Goal: Task Accomplishment & Management: Use online tool/utility

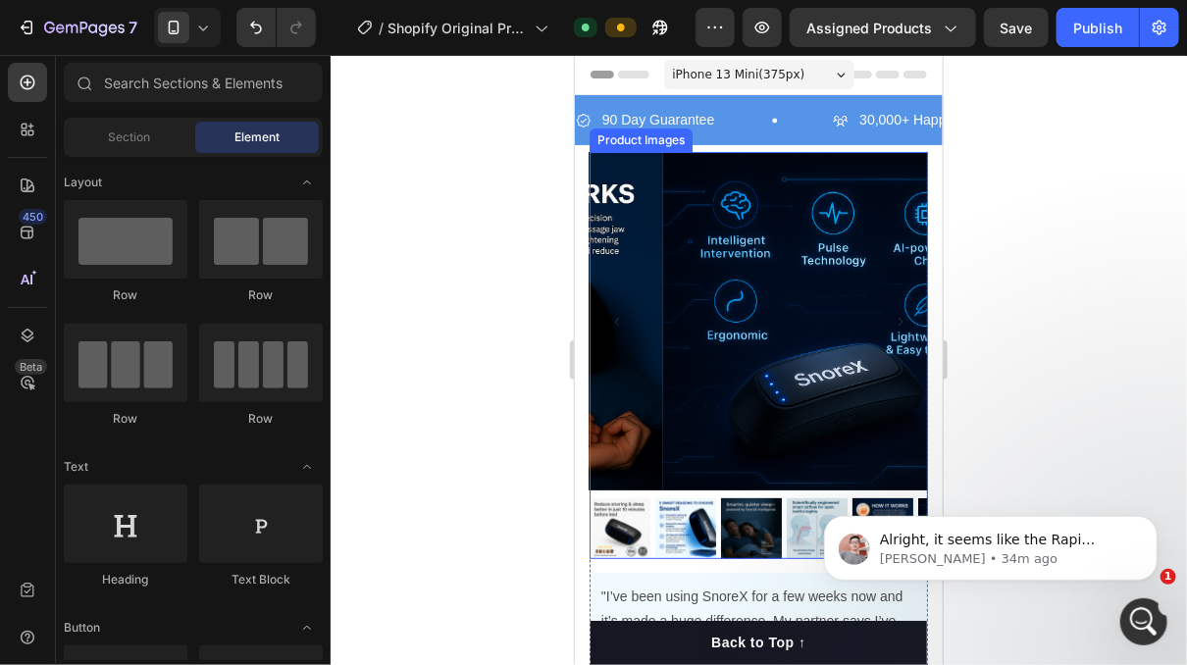
scroll to position [14203, 0]
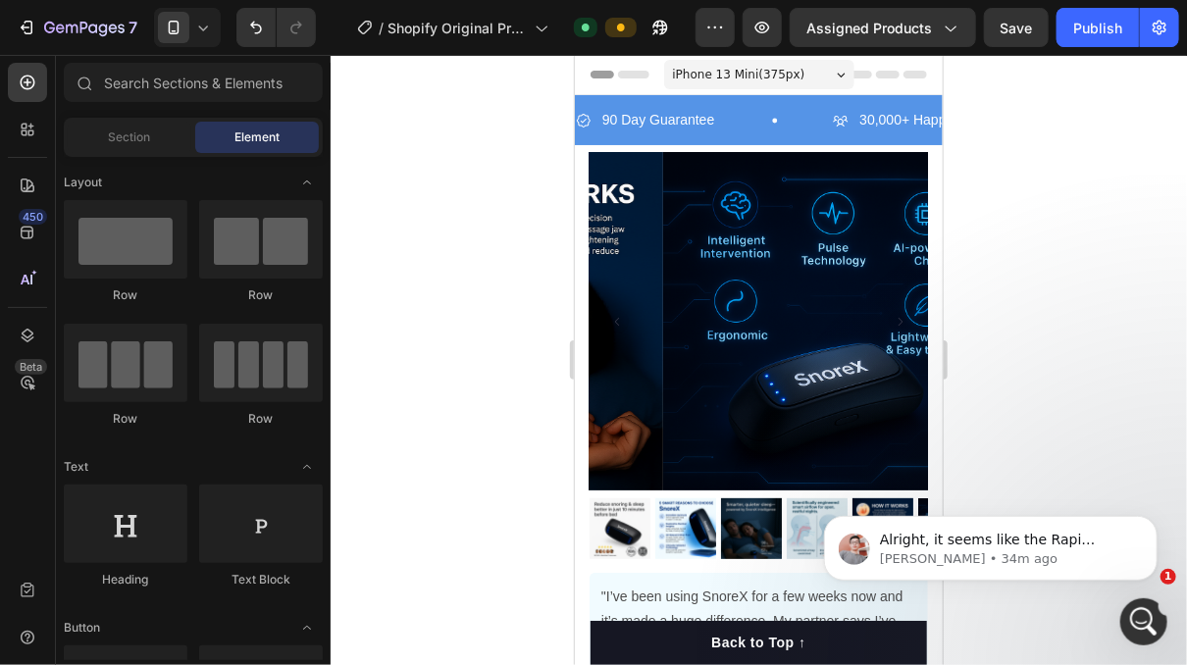
click at [803, 506] on body "Alright, it seems like the Rapi bundle is not showing on the live Product Page.…" at bounding box center [989, 543] width 377 height 122
click at [805, 510] on body "Alright, it seems like the Rapi bundle is not showing on the live Product Page.…" at bounding box center [989, 543] width 377 height 122
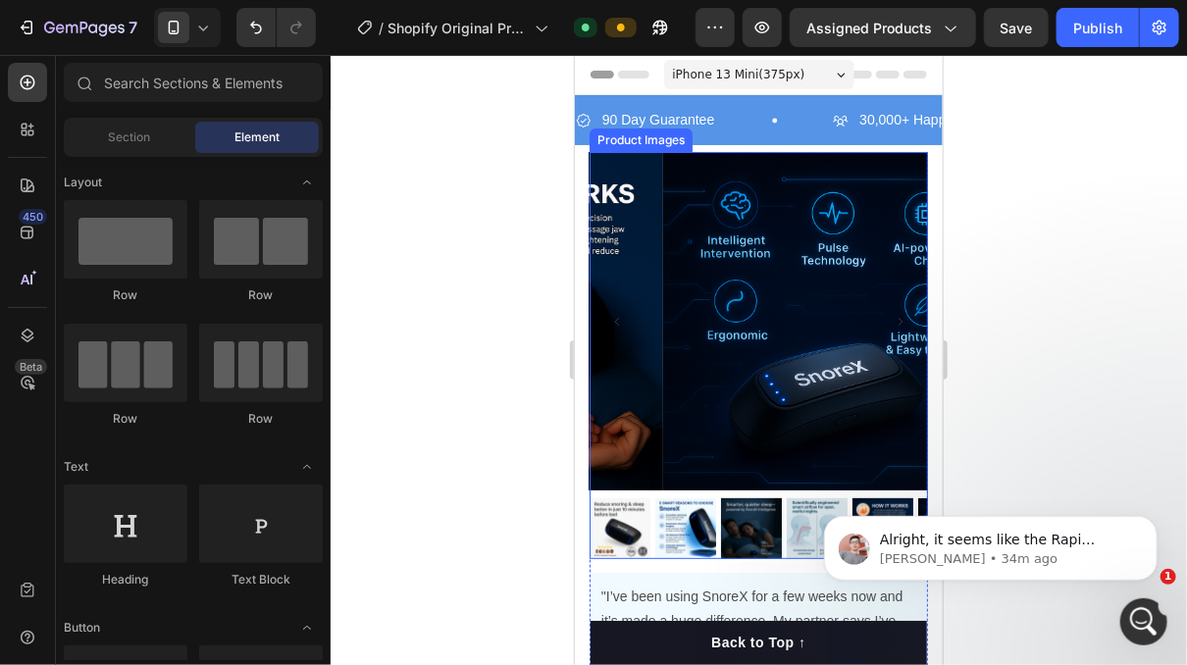
click at [736, 510] on img at bounding box center [750, 527] width 61 height 61
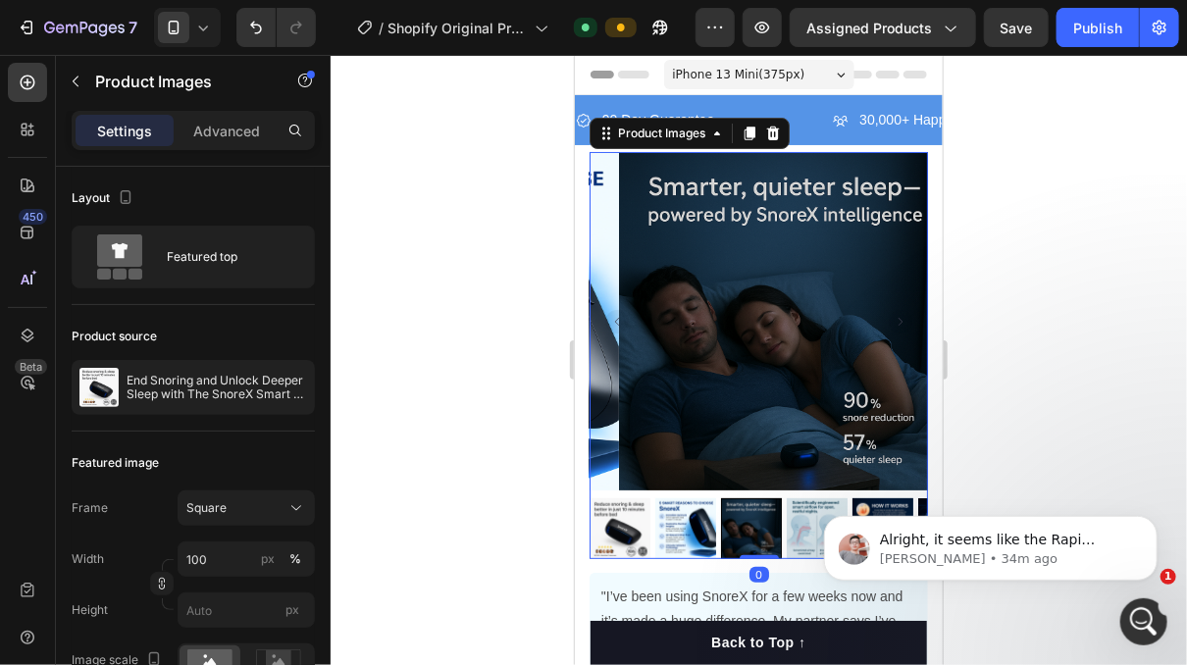
click html "Alright, it seems like the Rapi bundle is not showing on the live Product Page.…"
click at [801, 514] on img at bounding box center [816, 527] width 61 height 61
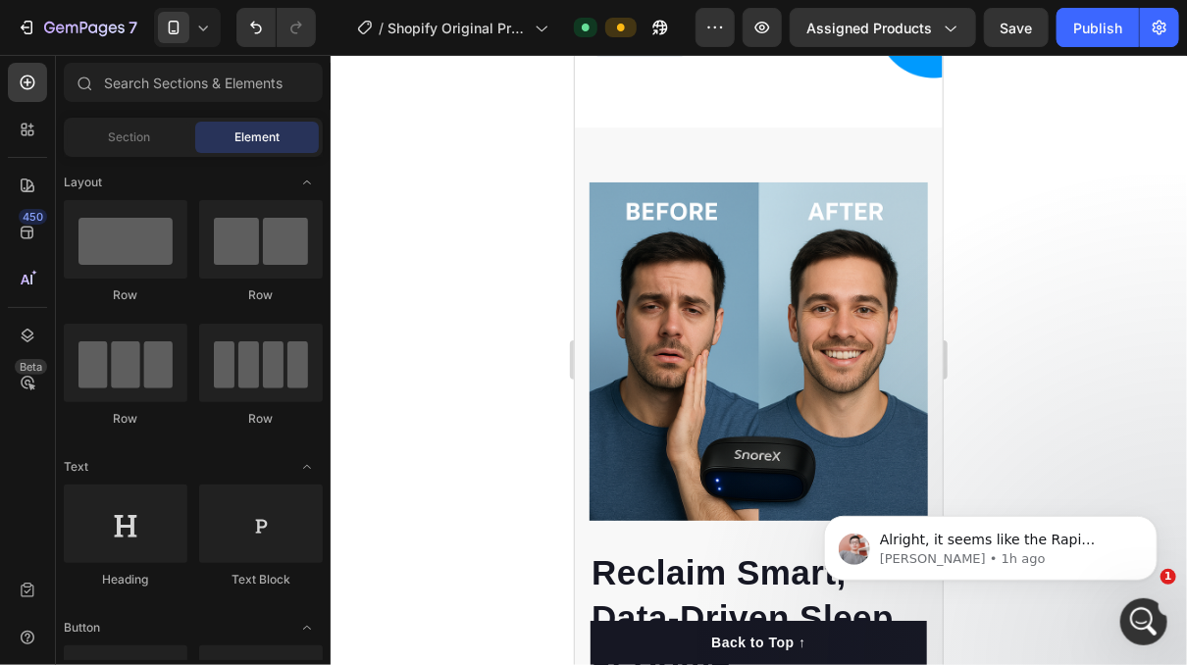
scroll to position [2692, 0]
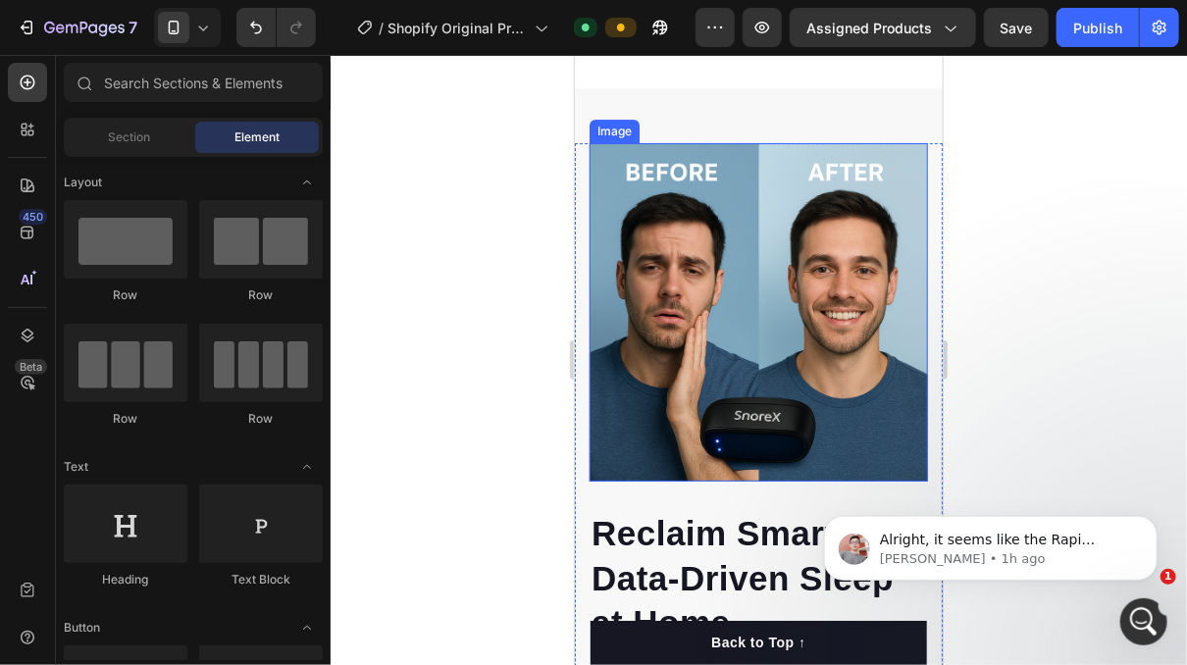
click at [803, 307] on img at bounding box center [758, 311] width 338 height 338
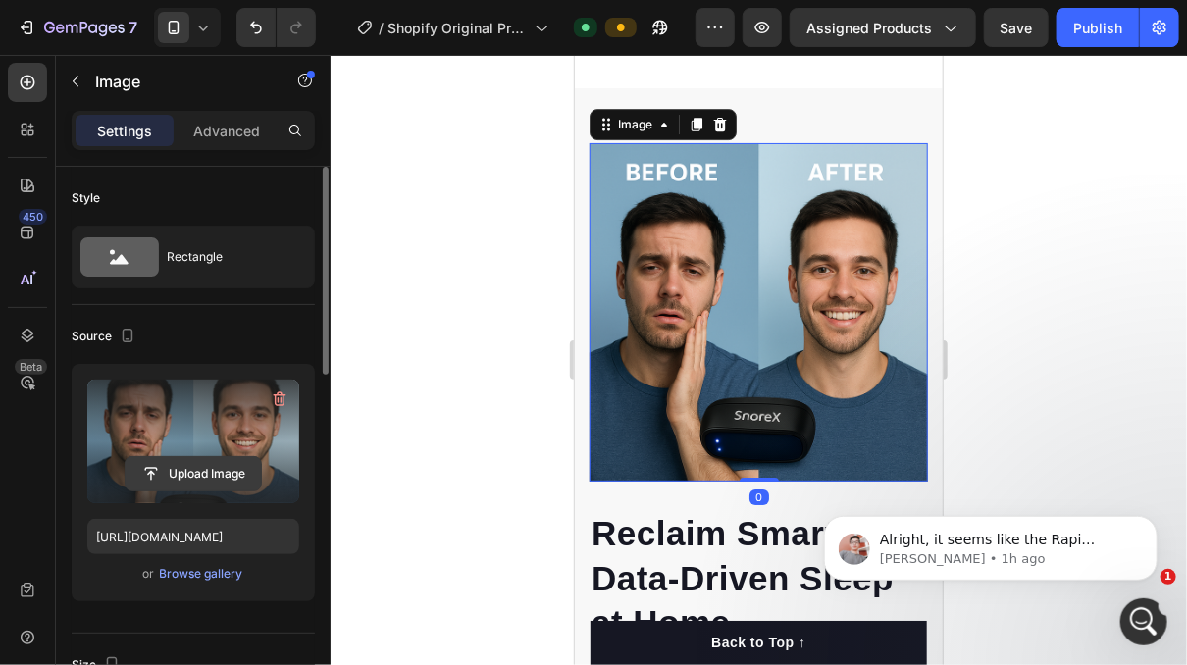
click at [217, 458] on input "file" at bounding box center [193, 473] width 135 height 33
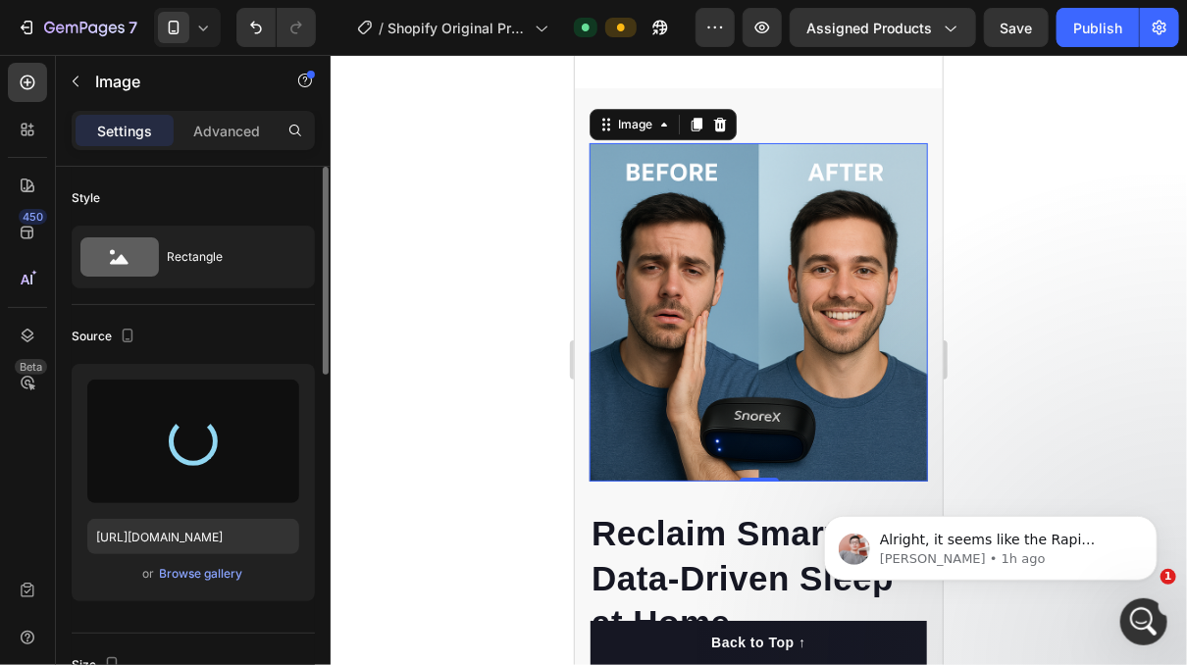
type input "[URL][DOMAIN_NAME]"
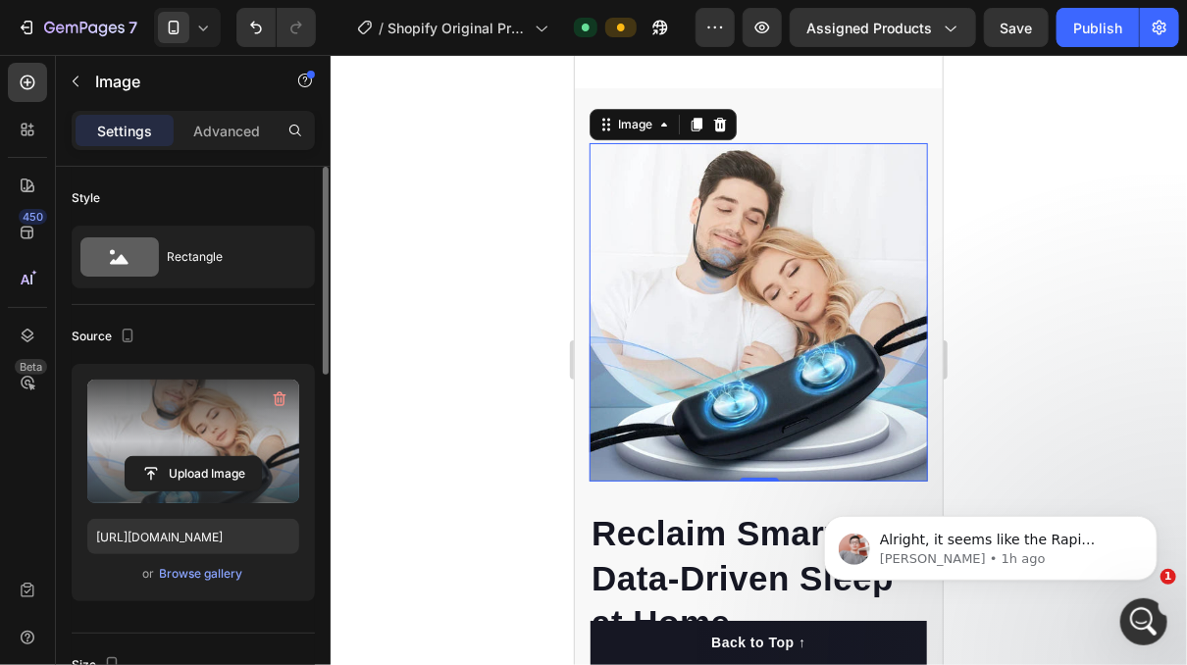
click at [491, 350] on div at bounding box center [759, 360] width 856 height 610
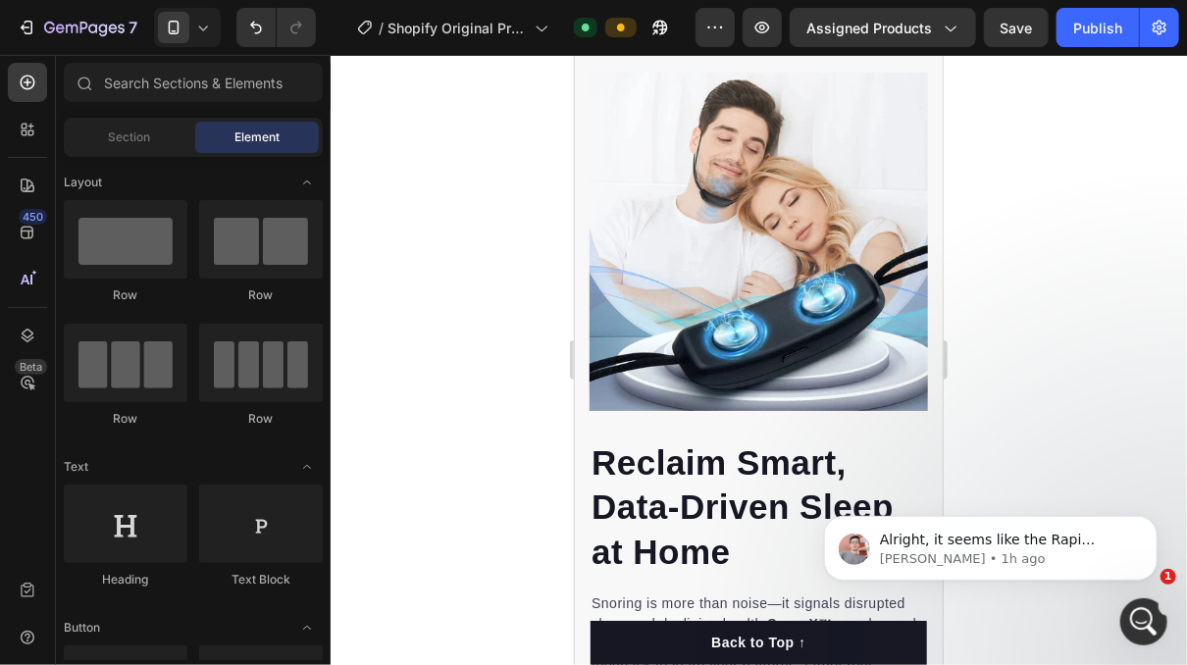
scroll to position [2460, 0]
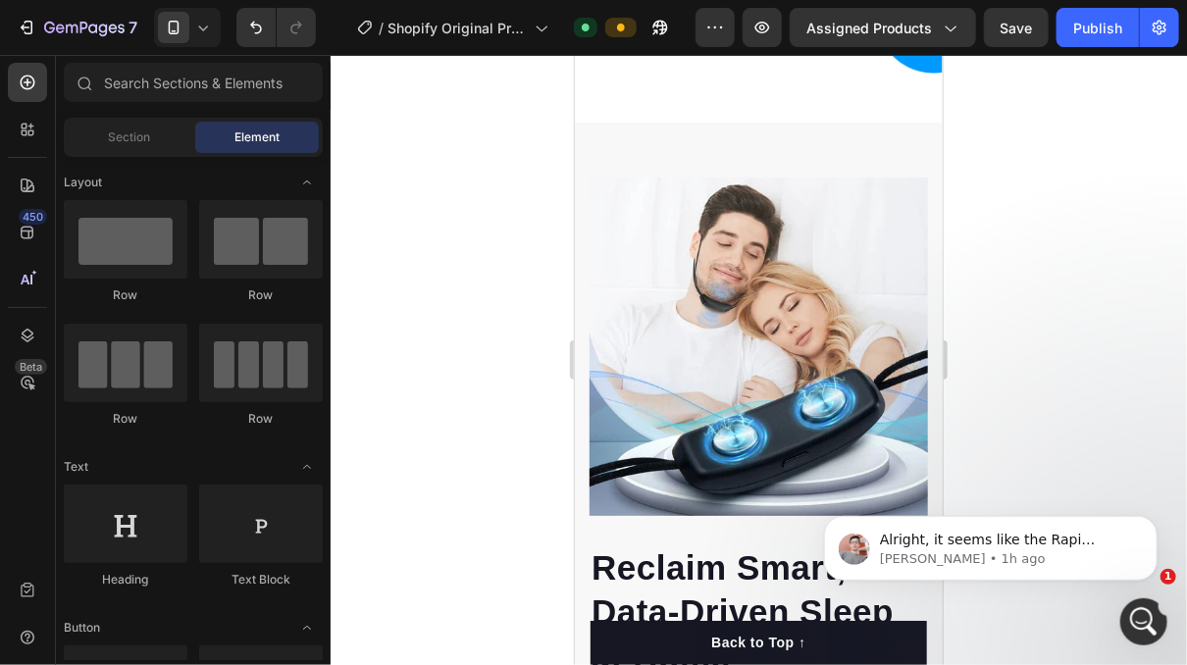
click at [1060, 283] on div at bounding box center [759, 360] width 856 height 610
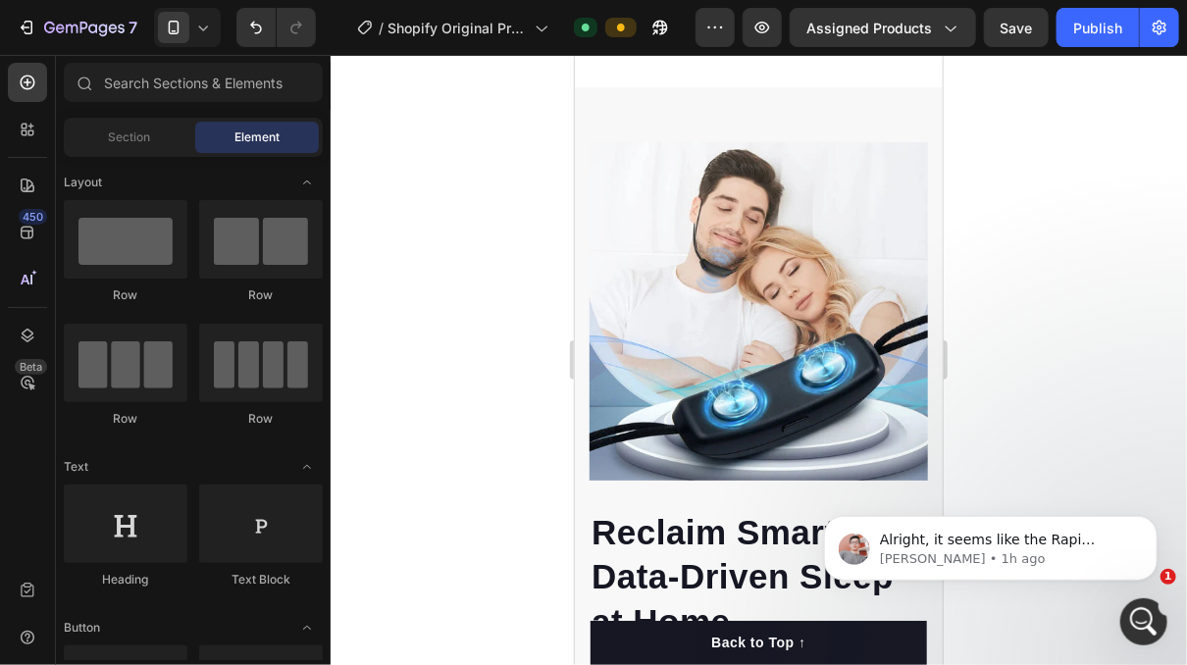
scroll to position [2487, 0]
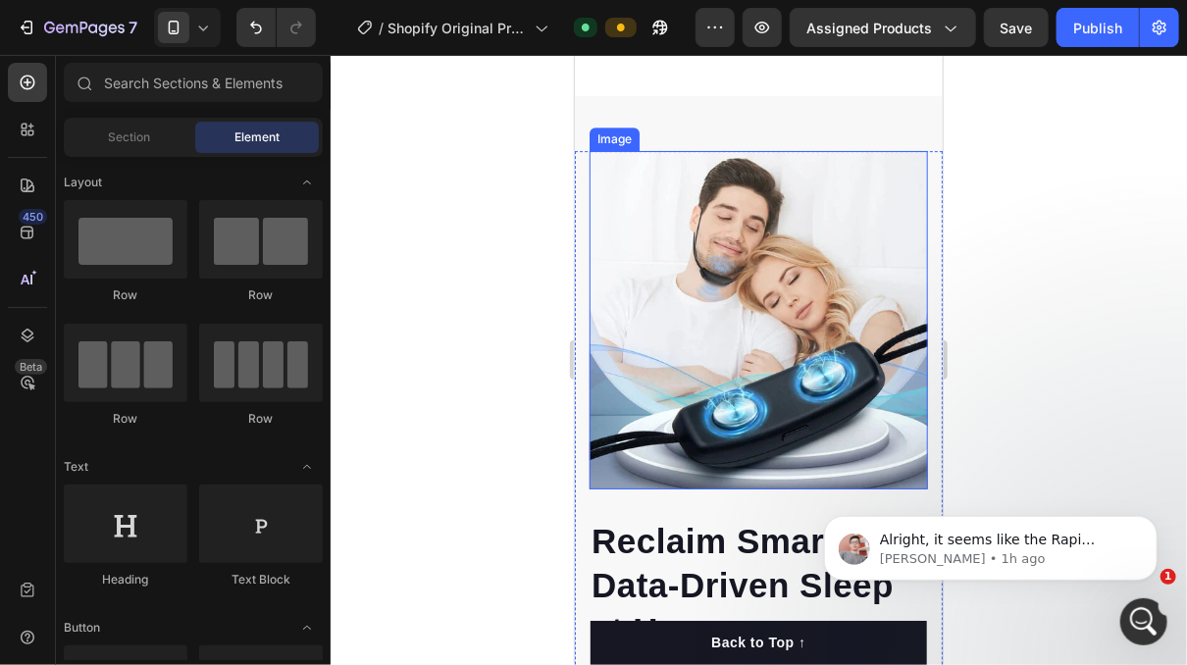
click at [740, 310] on img at bounding box center [758, 319] width 338 height 338
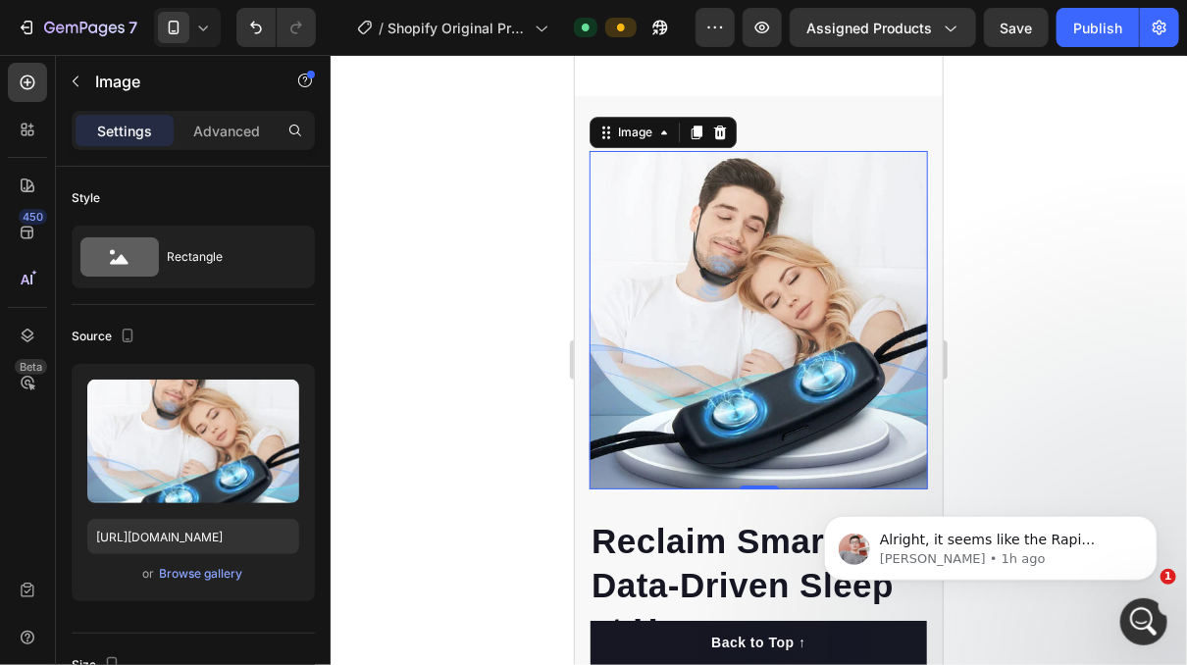
click at [416, 378] on div at bounding box center [759, 360] width 856 height 610
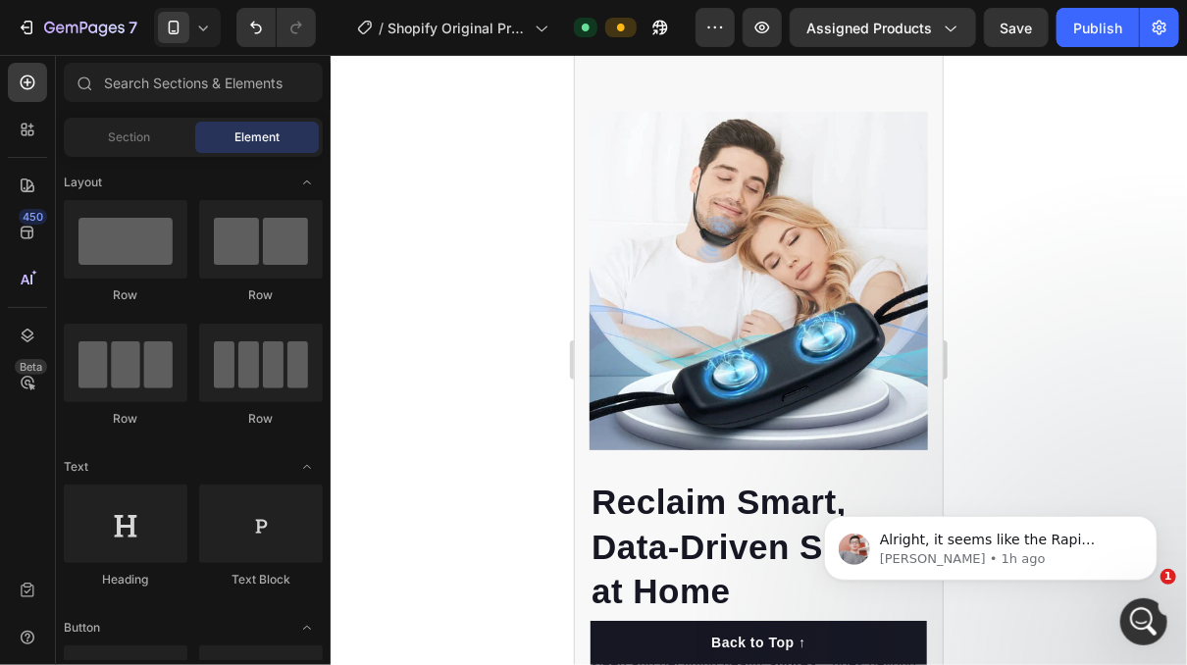
scroll to position [2606, 0]
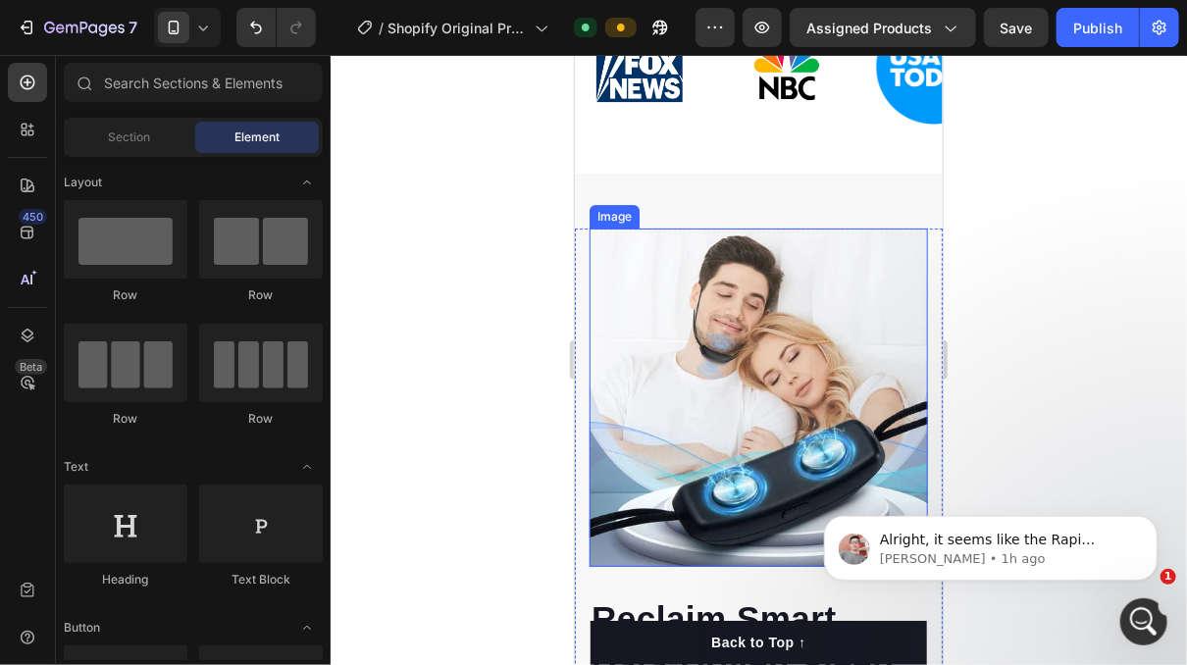
click at [724, 314] on img at bounding box center [758, 397] width 338 height 338
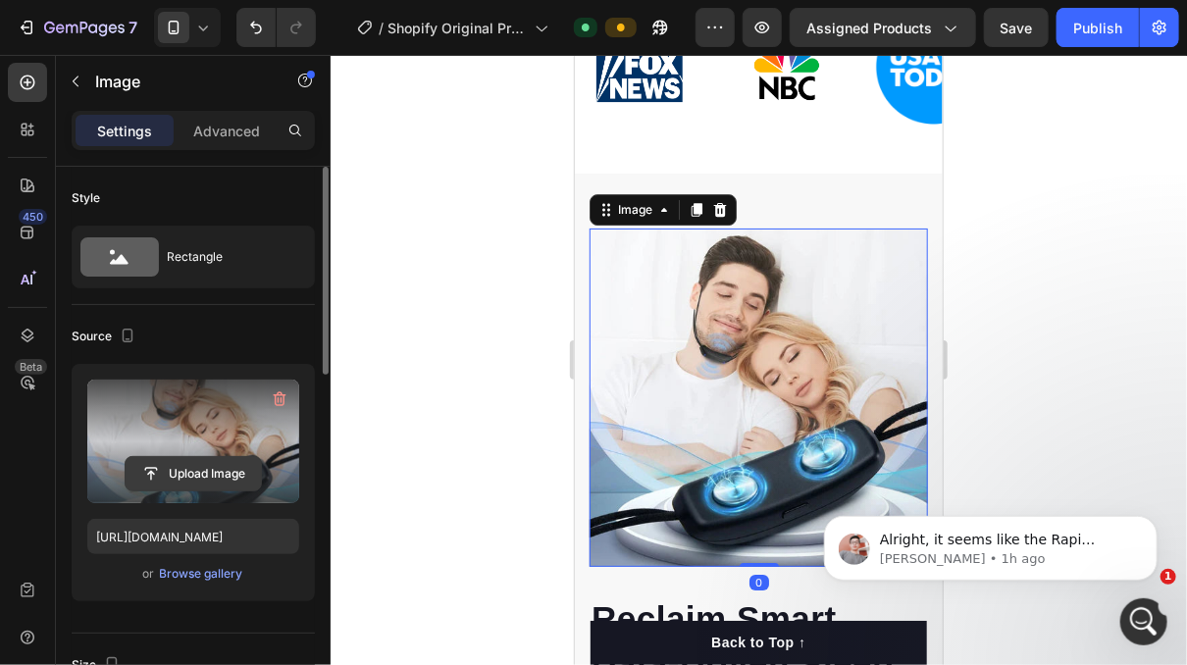
click at [234, 463] on input "file" at bounding box center [193, 473] width 135 height 33
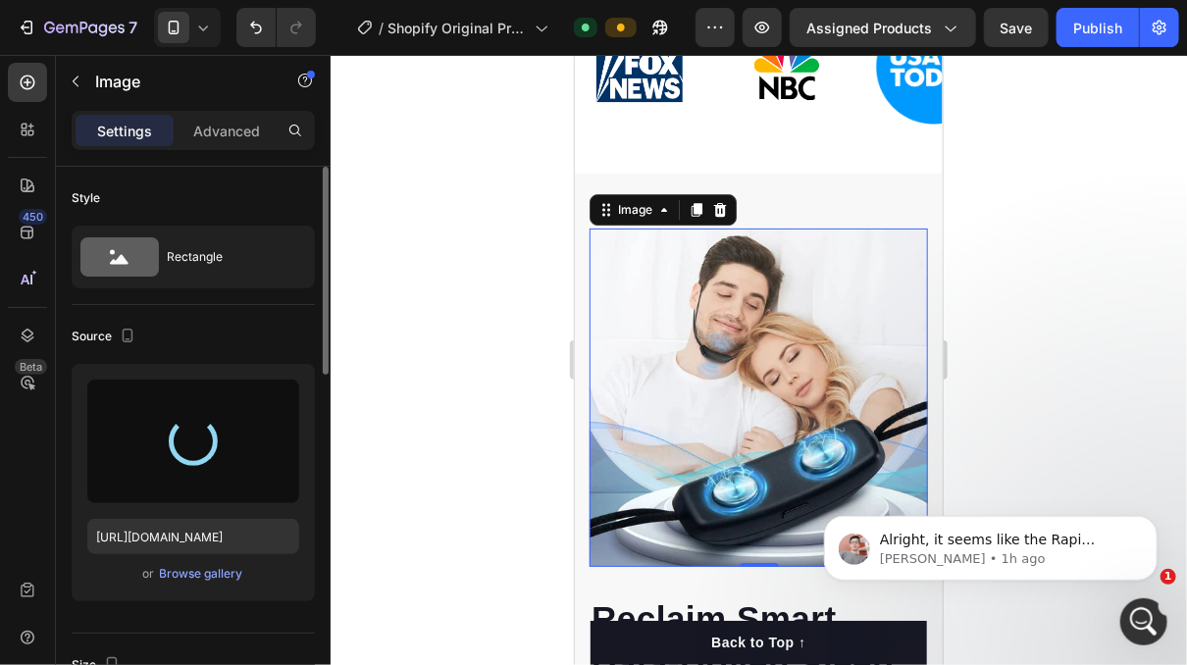
type input "[URL][DOMAIN_NAME]"
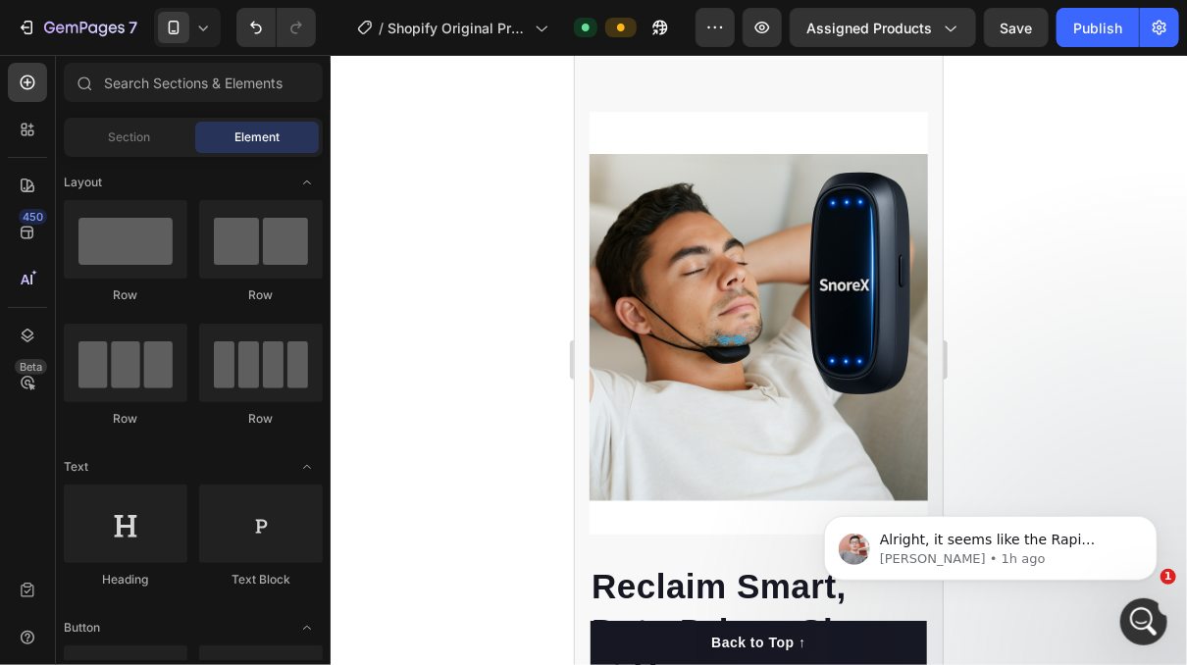
scroll to position [2712, 0]
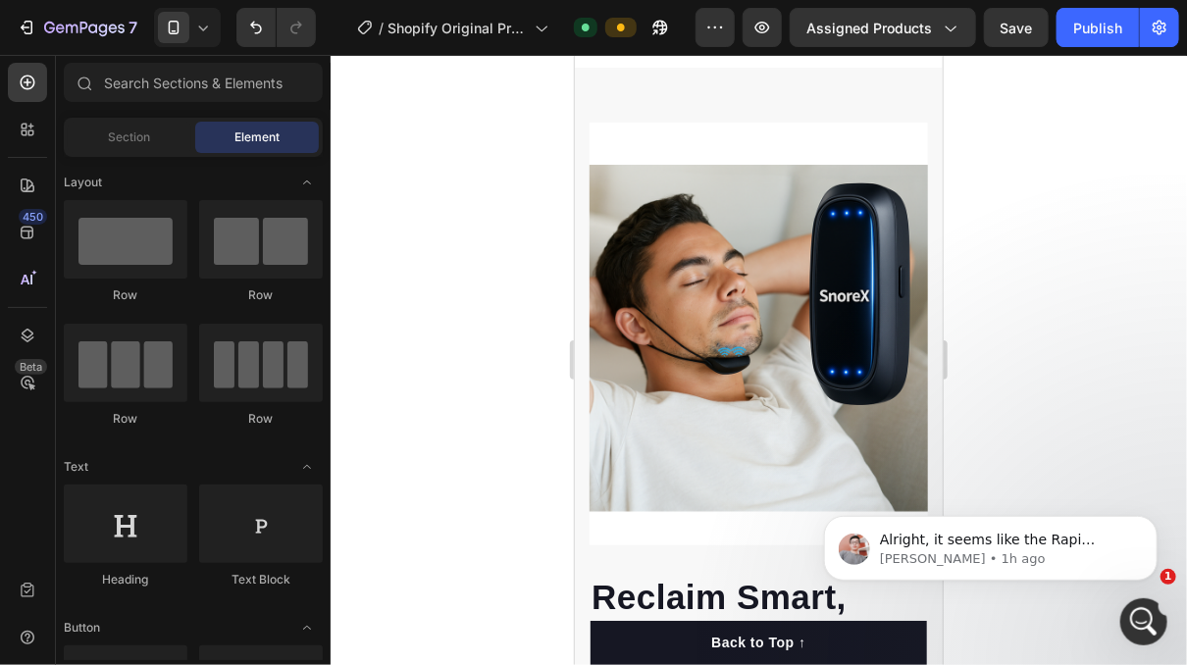
click at [1059, 287] on div at bounding box center [759, 360] width 856 height 610
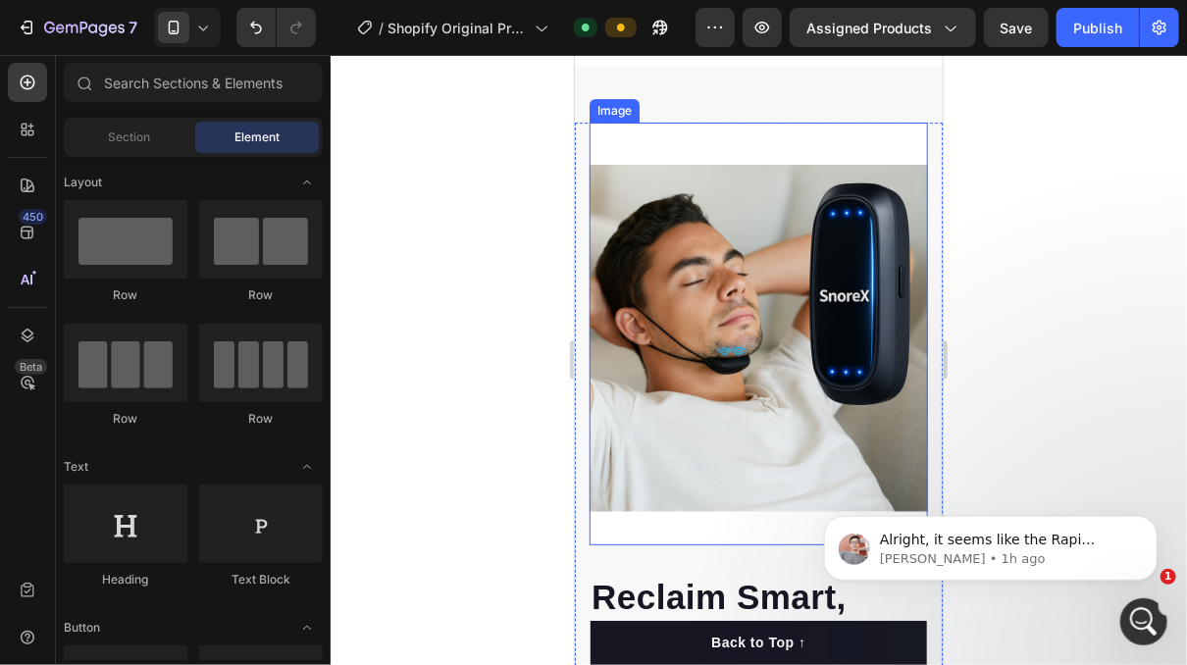
click at [759, 289] on img at bounding box center [758, 333] width 338 height 423
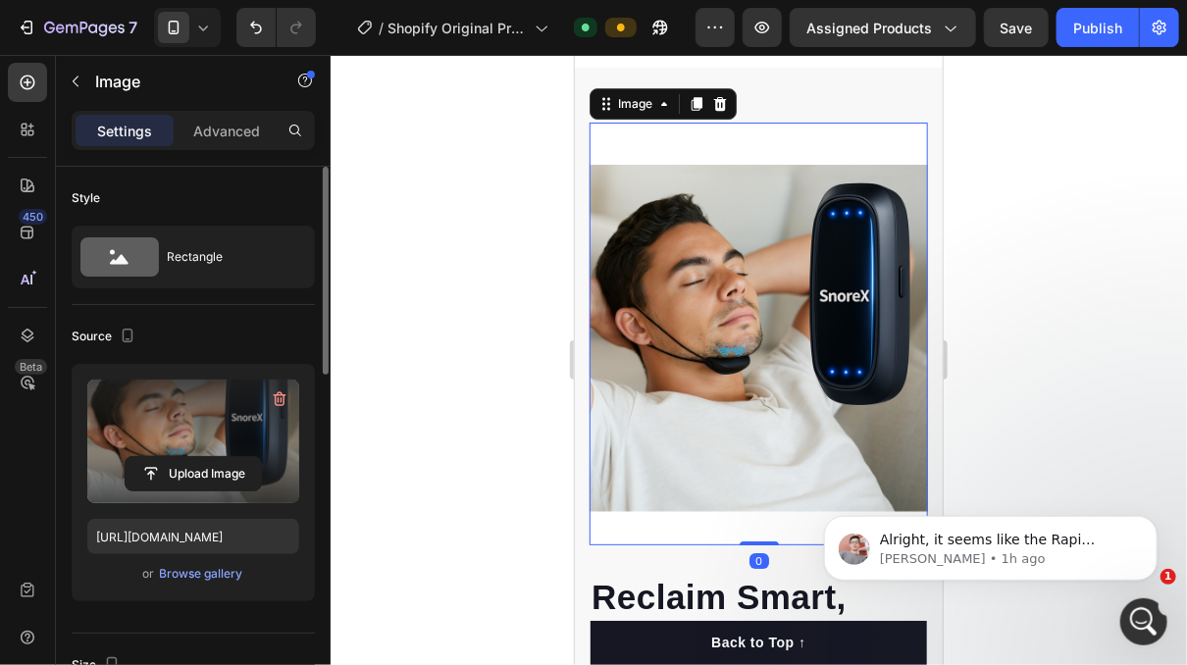
click at [205, 454] on label at bounding box center [193, 442] width 212 height 124
click at [205, 457] on input "file" at bounding box center [193, 473] width 135 height 33
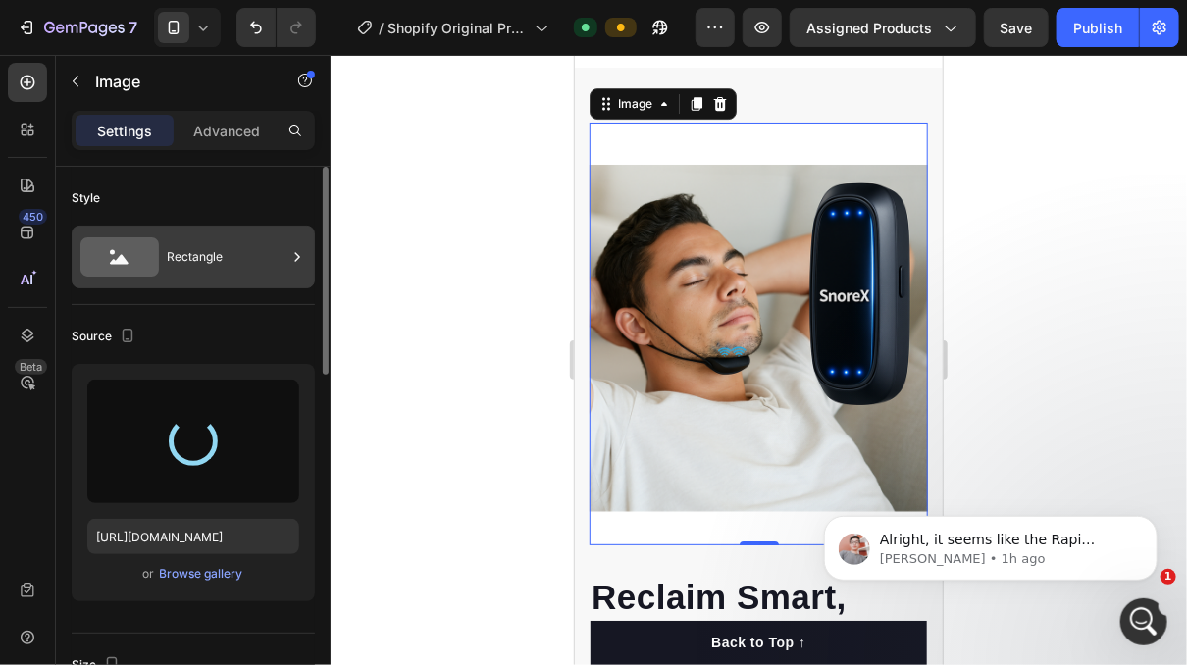
click at [240, 261] on div "Rectangle" at bounding box center [227, 256] width 120 height 45
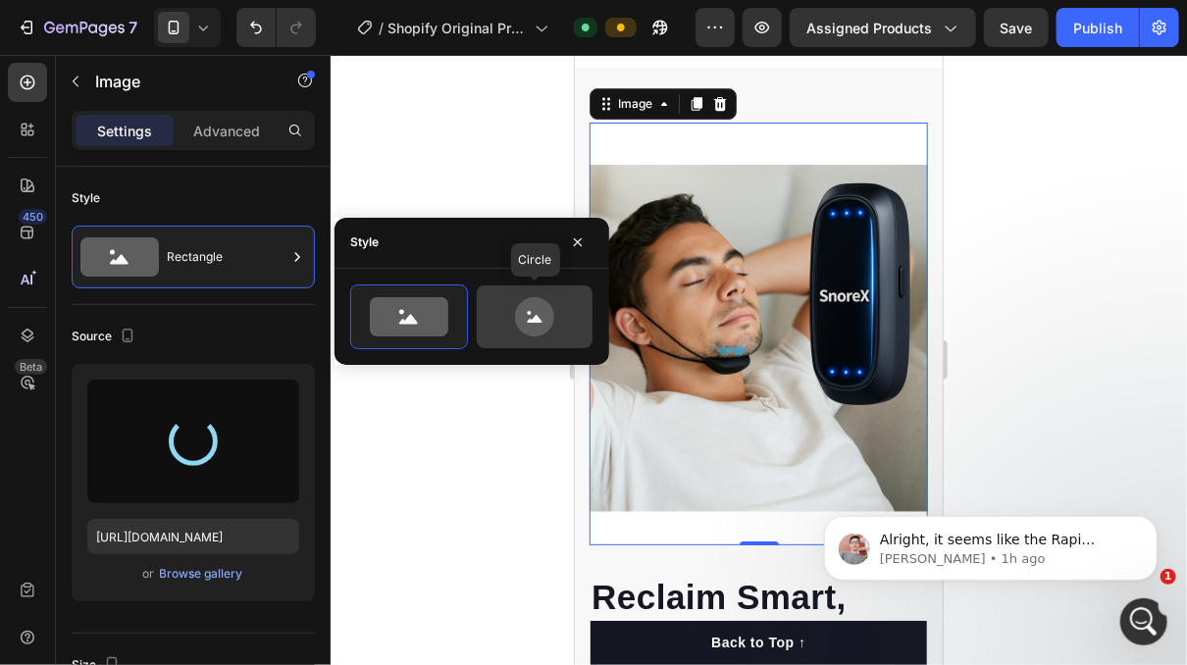
click at [521, 320] on icon at bounding box center [534, 316] width 39 height 39
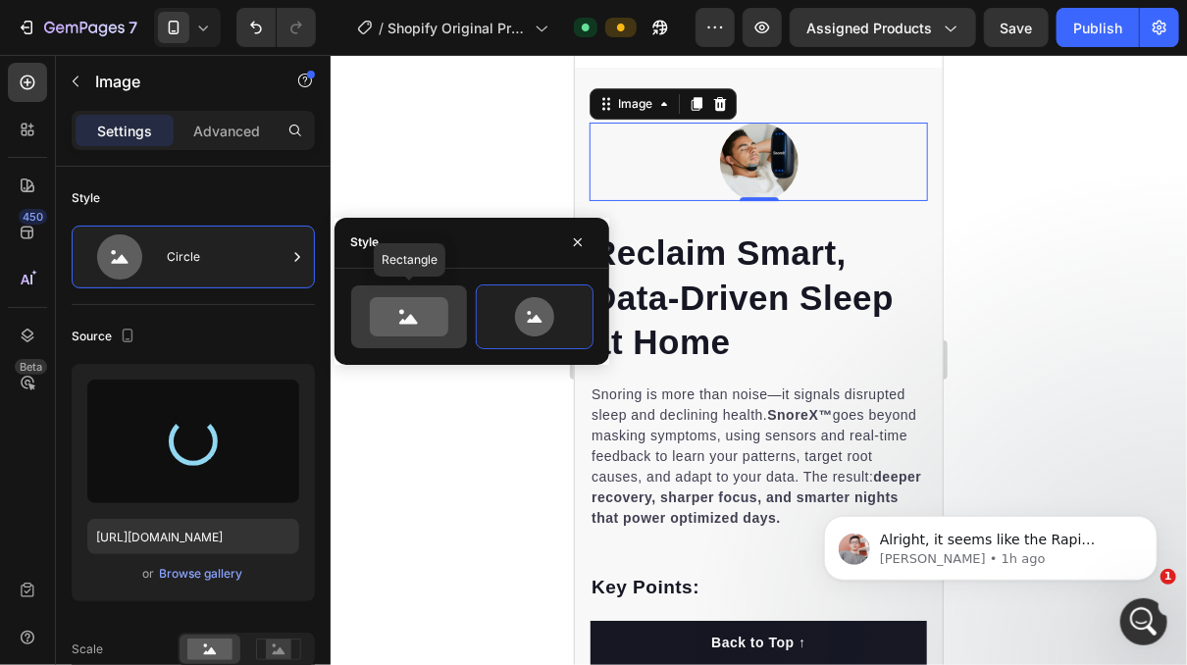
click at [415, 320] on icon at bounding box center [408, 319] width 19 height 10
type input "100"
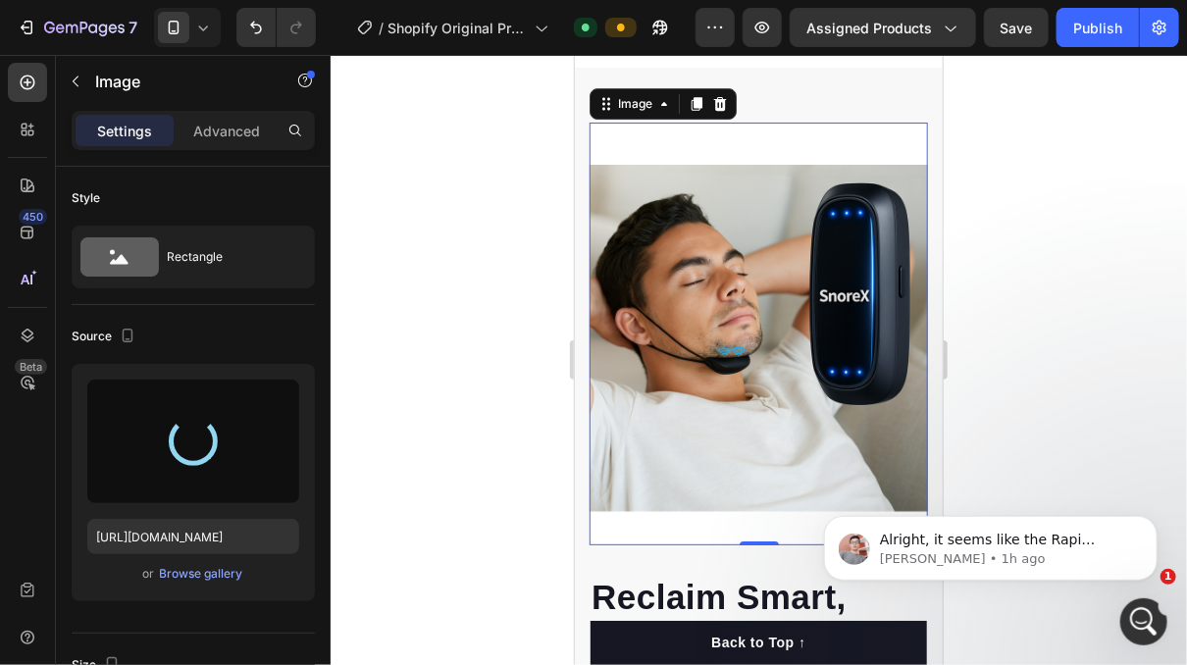
click at [420, 167] on div at bounding box center [759, 360] width 856 height 610
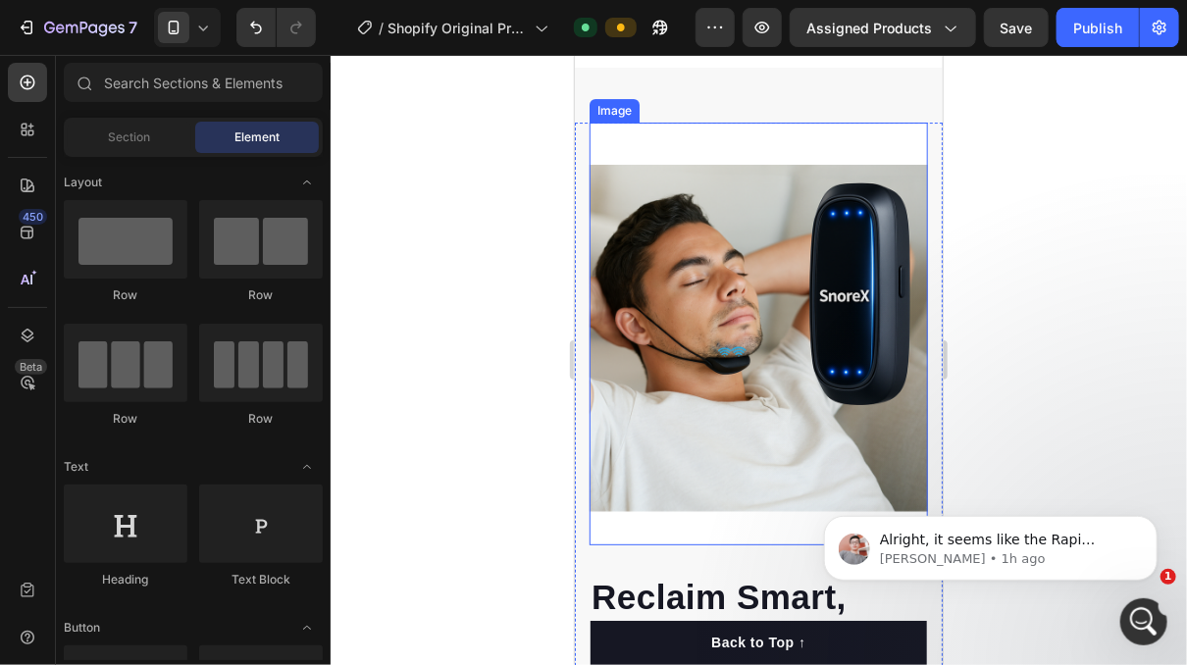
click at [618, 342] on img at bounding box center [758, 333] width 338 height 423
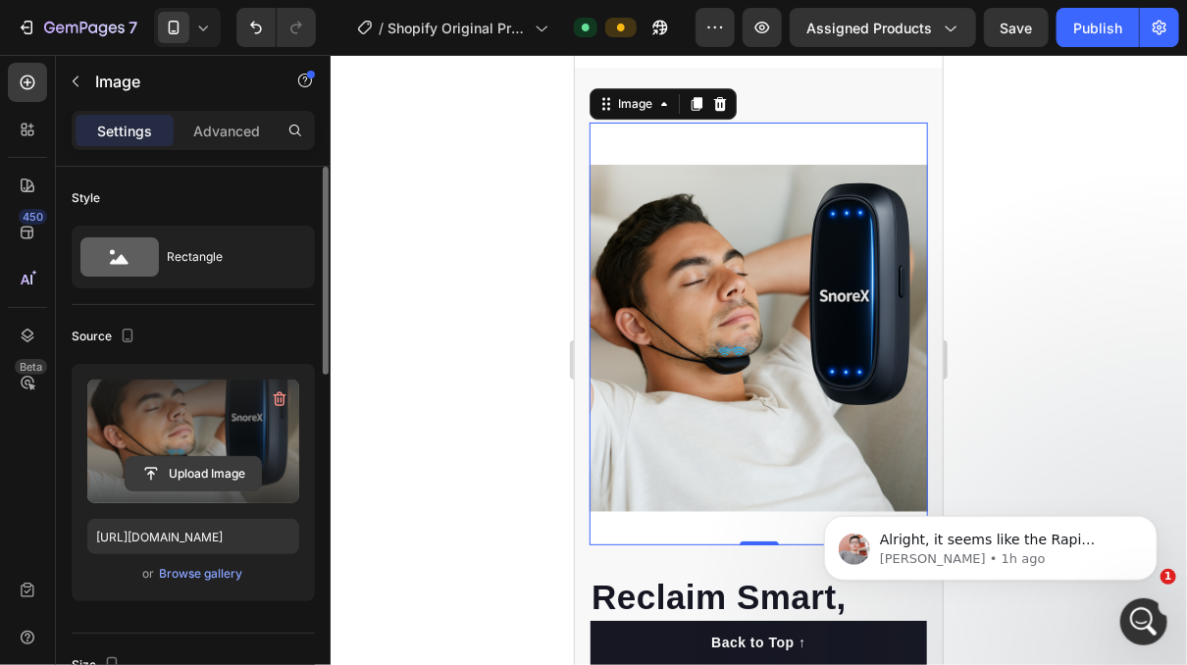
click at [193, 458] on input "file" at bounding box center [193, 473] width 135 height 33
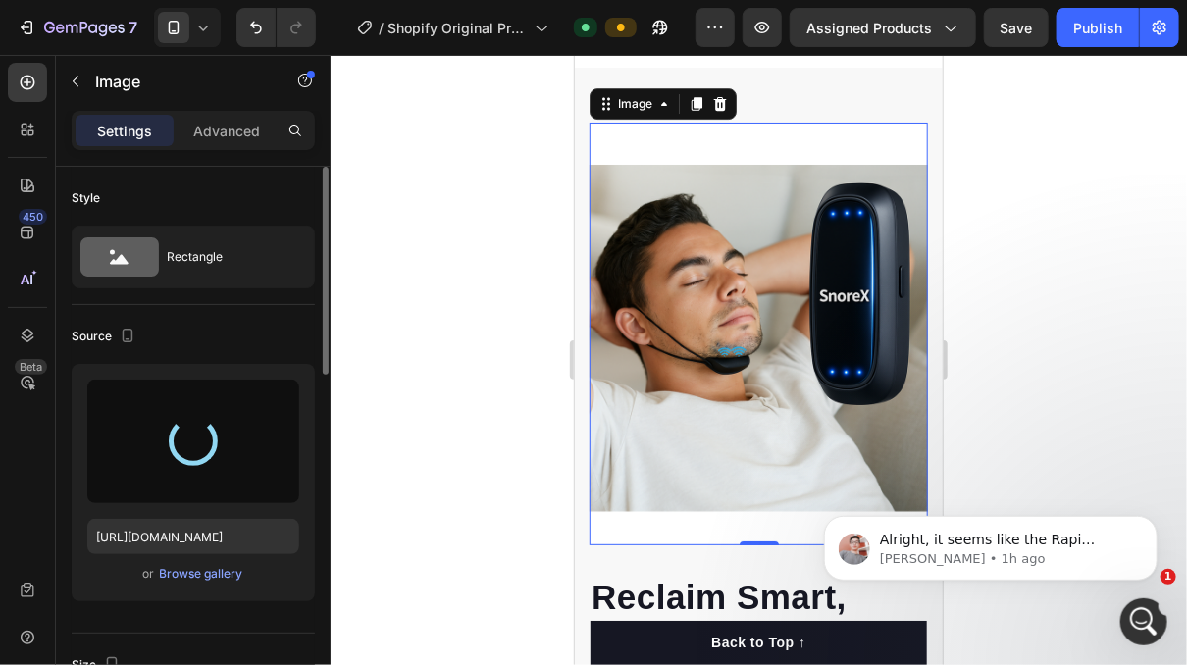
type input "[URL][DOMAIN_NAME]"
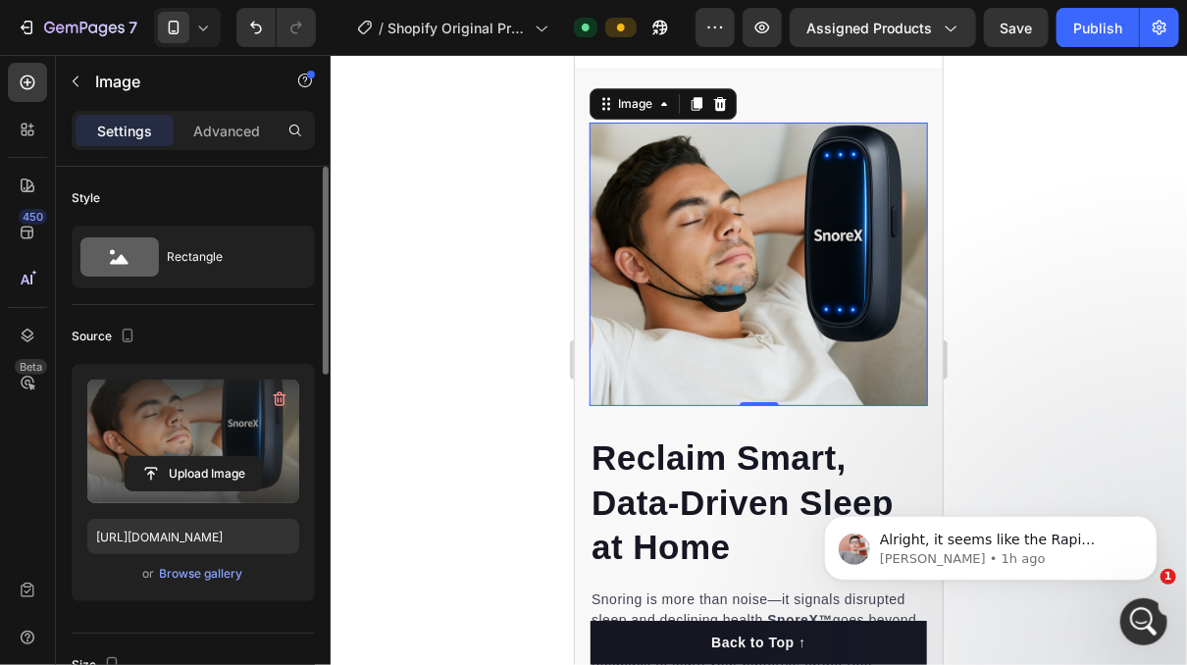
click at [477, 321] on div at bounding box center [759, 360] width 856 height 610
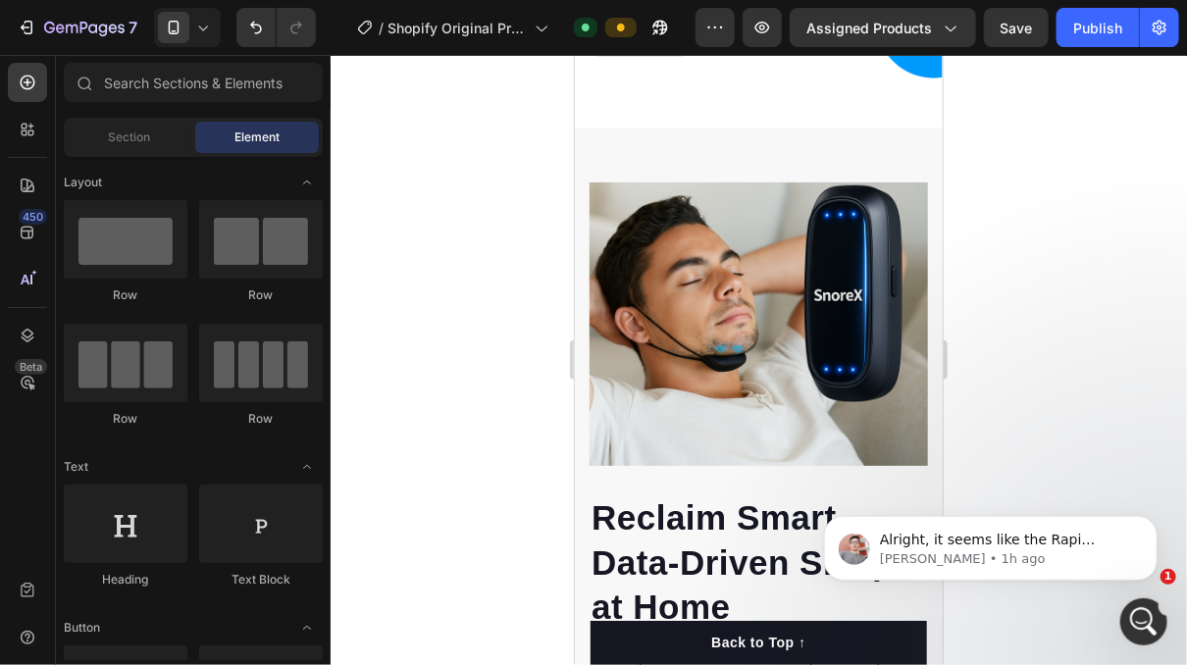
scroll to position [2661, 0]
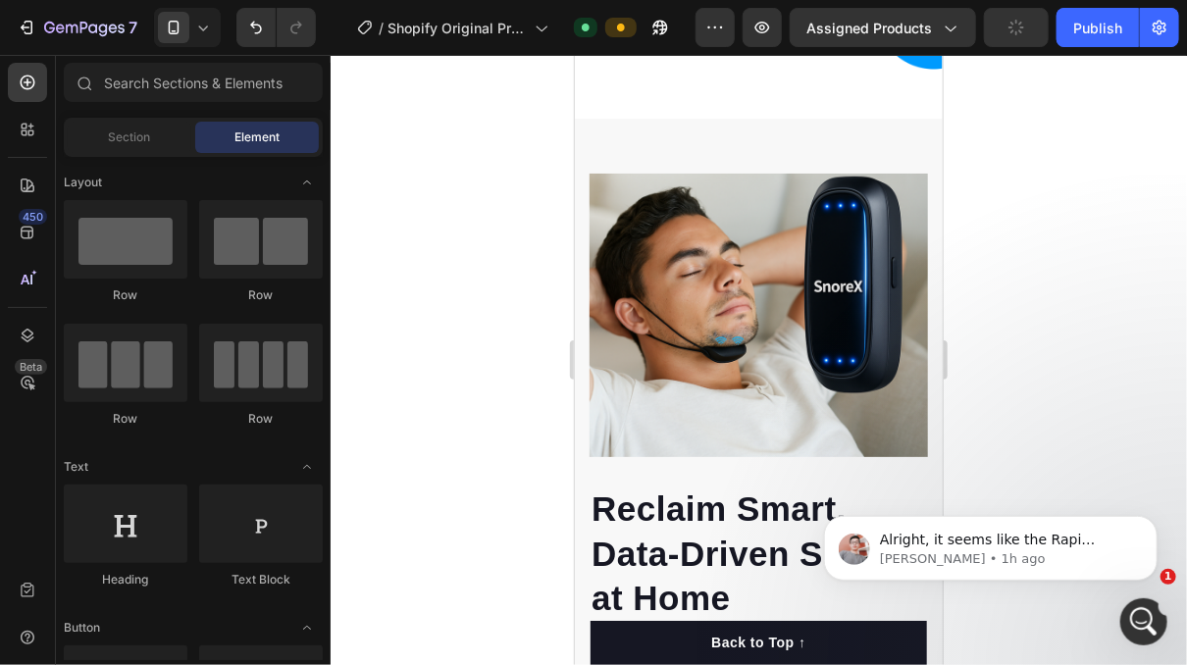
click at [1033, 342] on div at bounding box center [759, 360] width 856 height 610
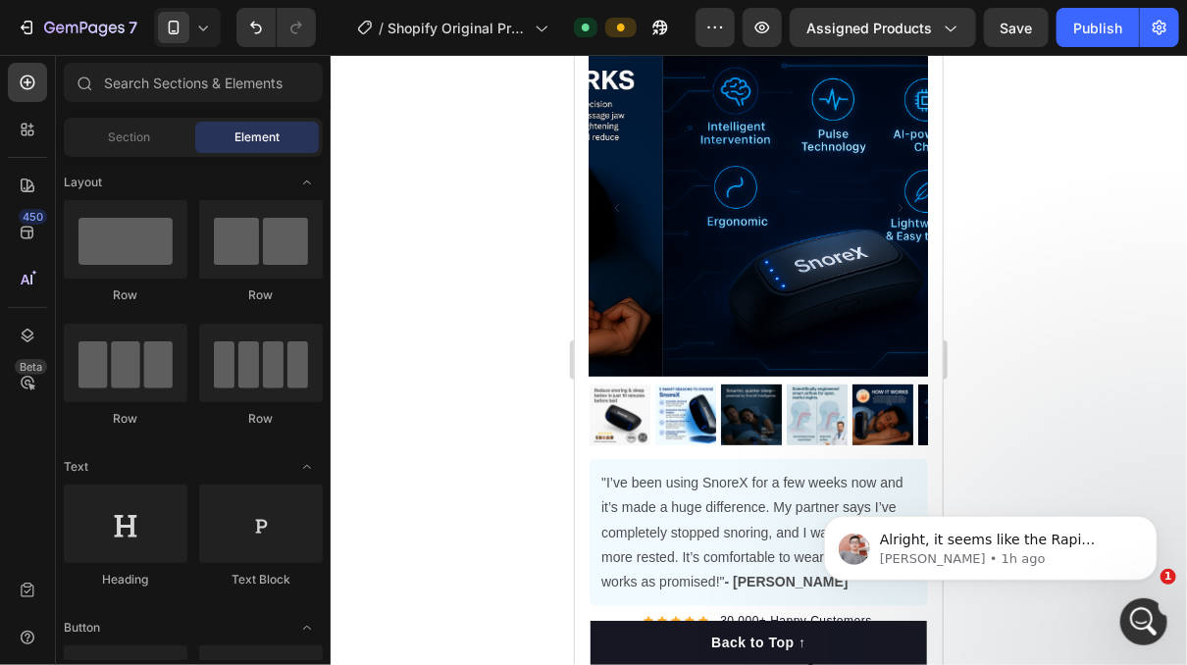
scroll to position [105, 0]
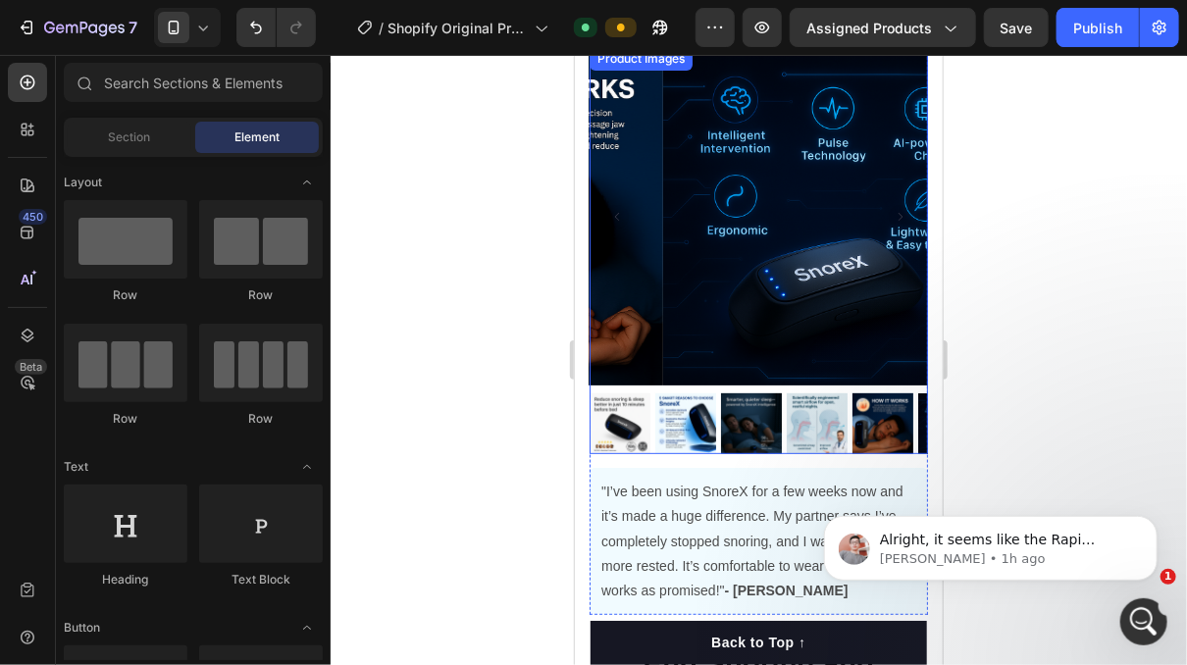
click at [744, 402] on img at bounding box center [750, 422] width 61 height 61
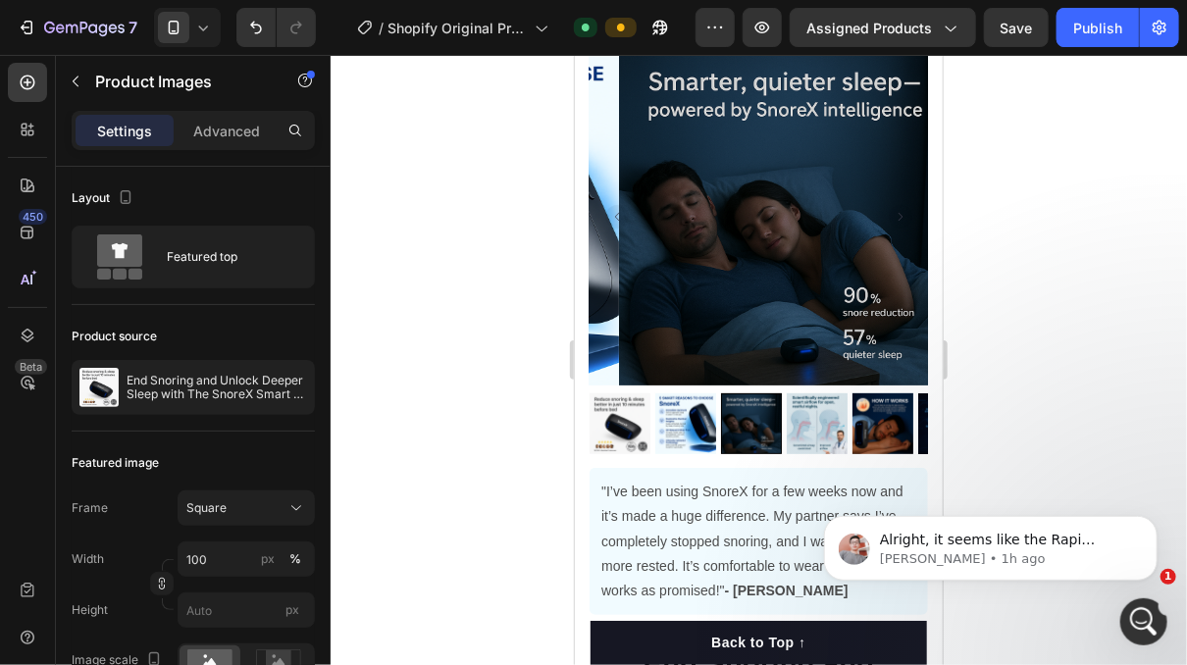
scroll to position [34, 0]
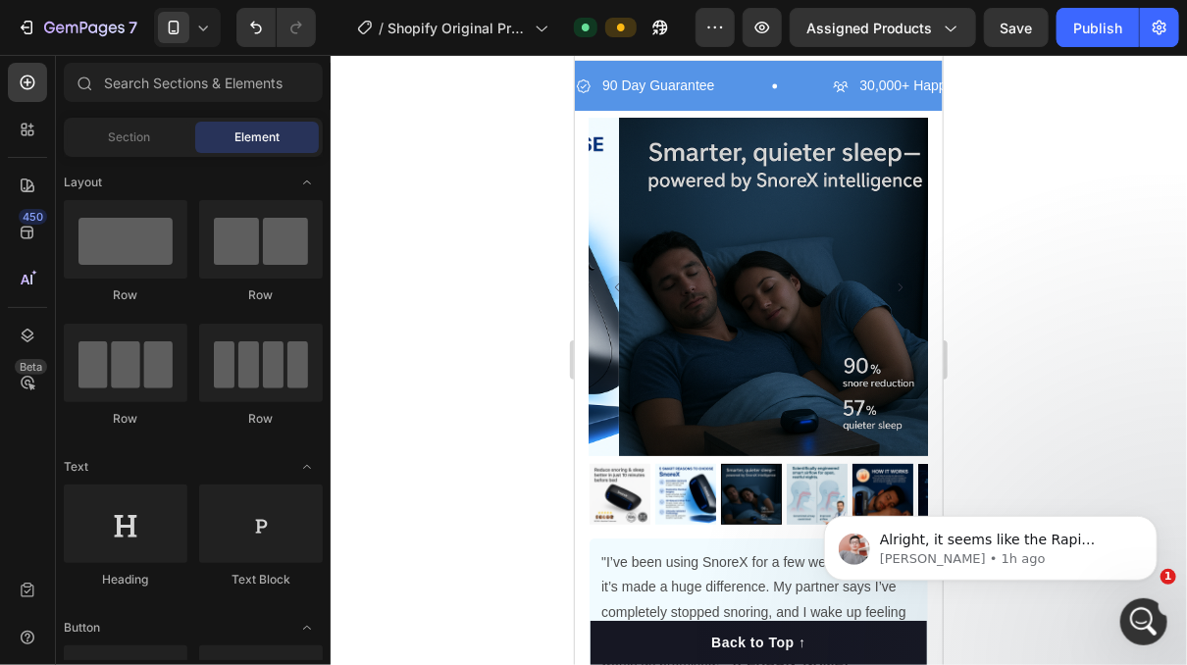
click at [981, 204] on div at bounding box center [759, 360] width 856 height 610
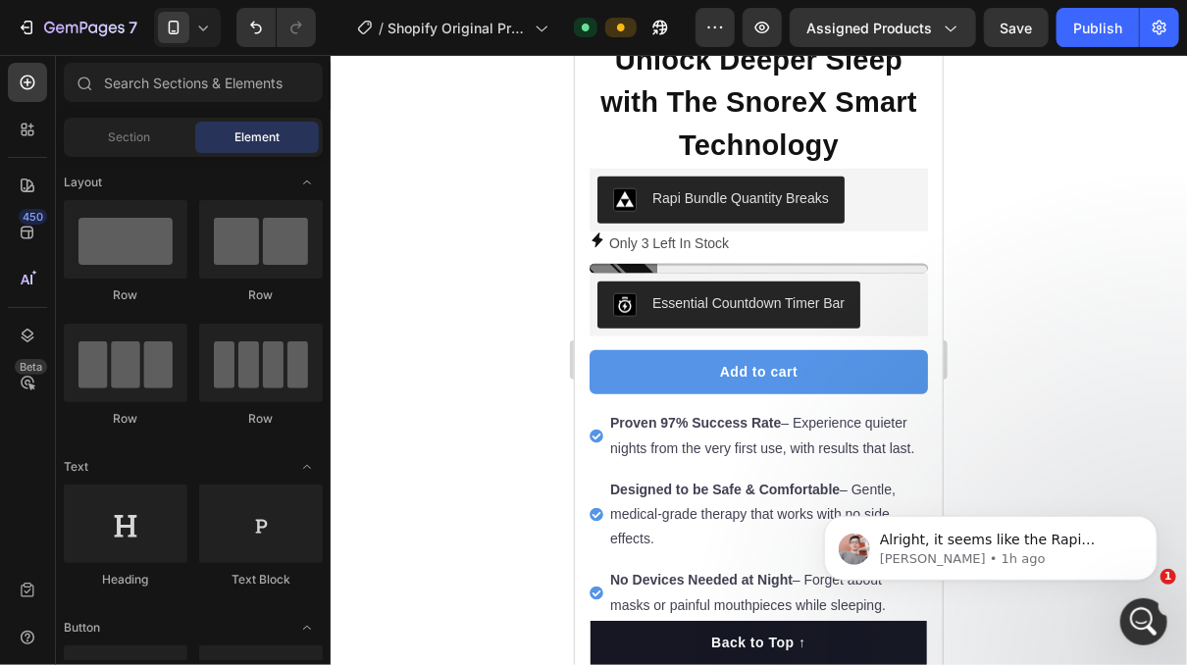
scroll to position [819, 0]
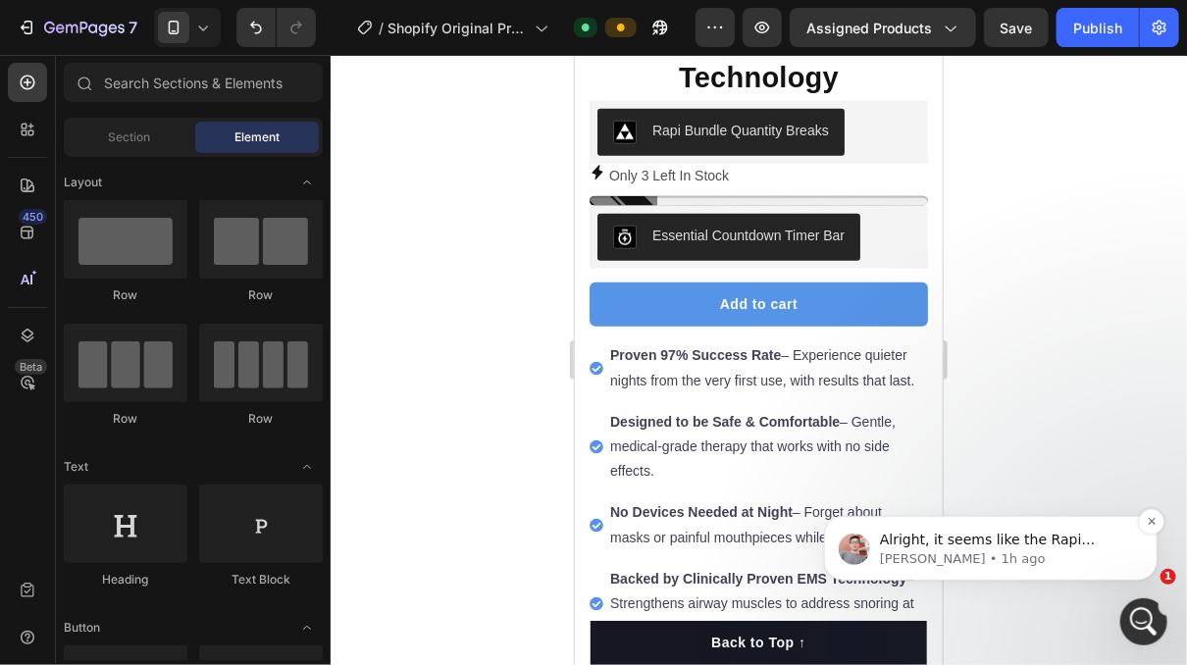
click at [959, 541] on p "Alright, it seems like the Rapi bundle is not showing on the live Product Page.…" at bounding box center [1005, 540] width 253 height 20
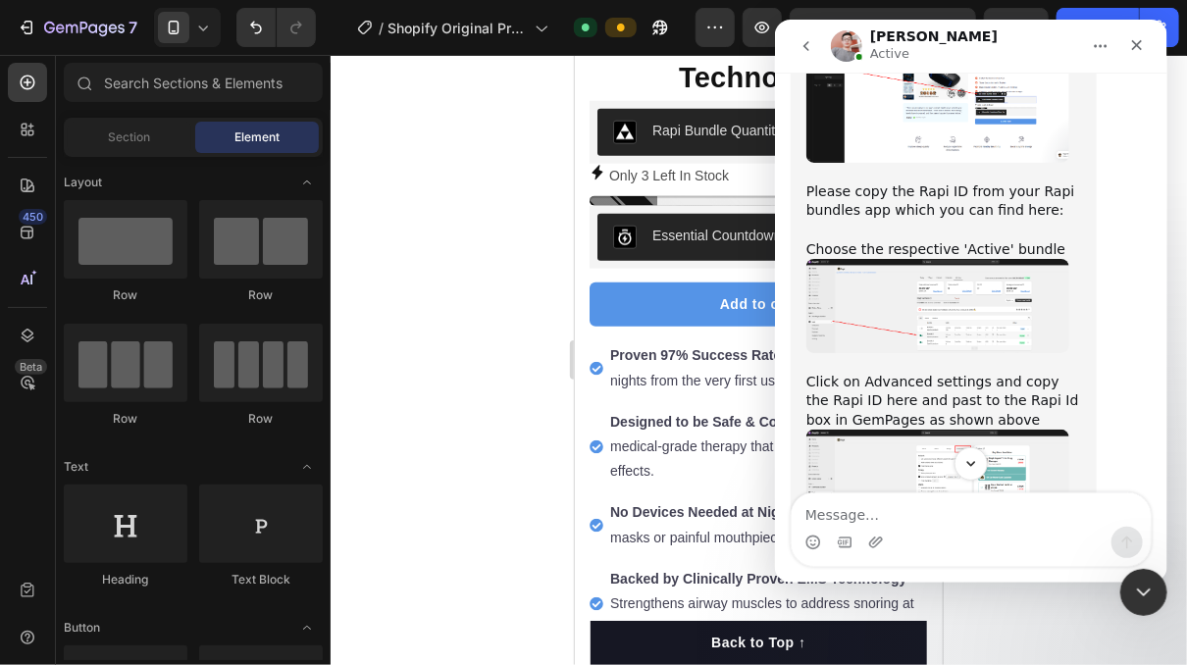
scroll to position [14196, 0]
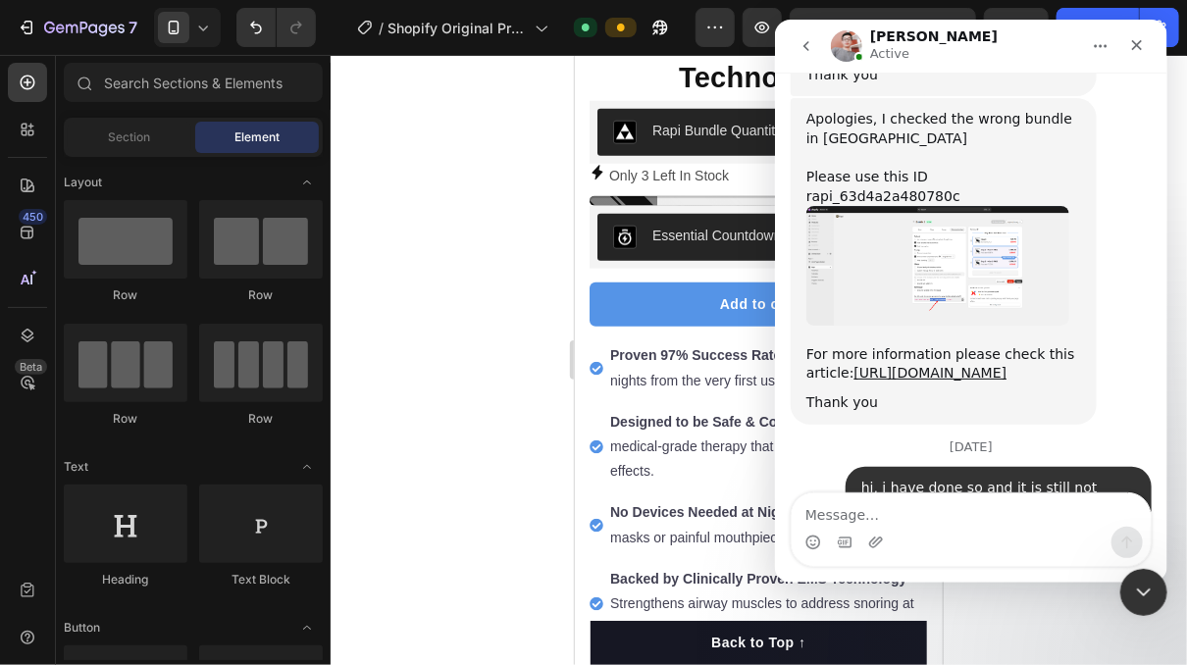
click at [945, 506] on textarea "Message…" at bounding box center [970, 509] width 359 height 33
type textarea "yes, if this issue will be resolved absoloulty"
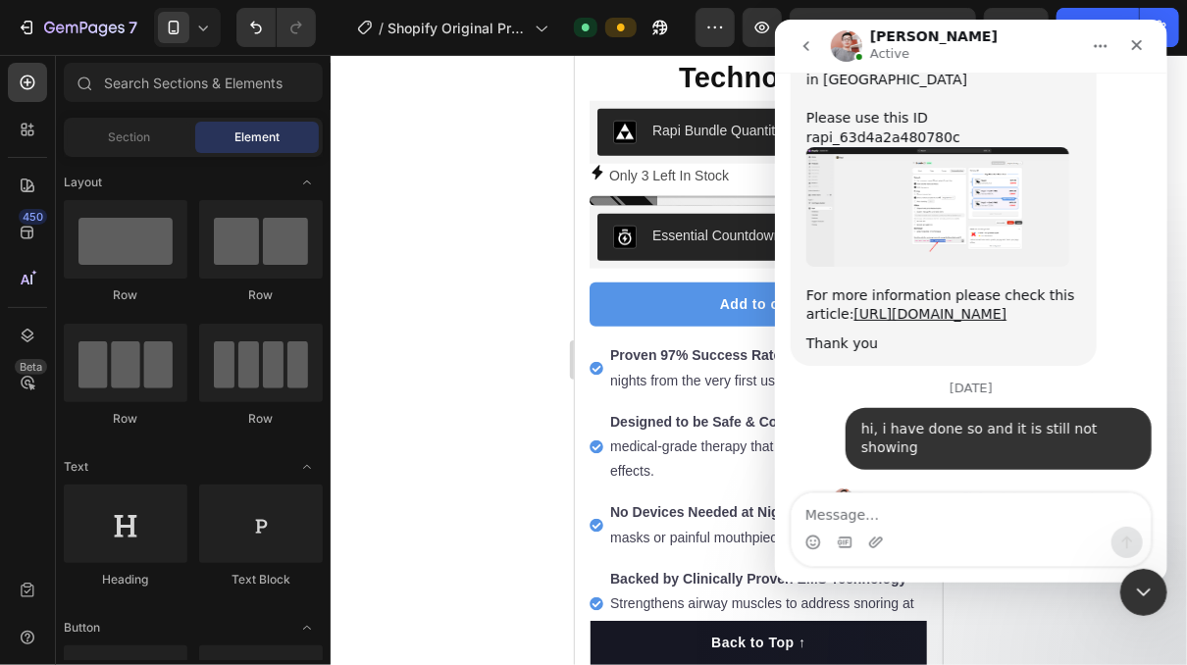
scroll to position [14262, 0]
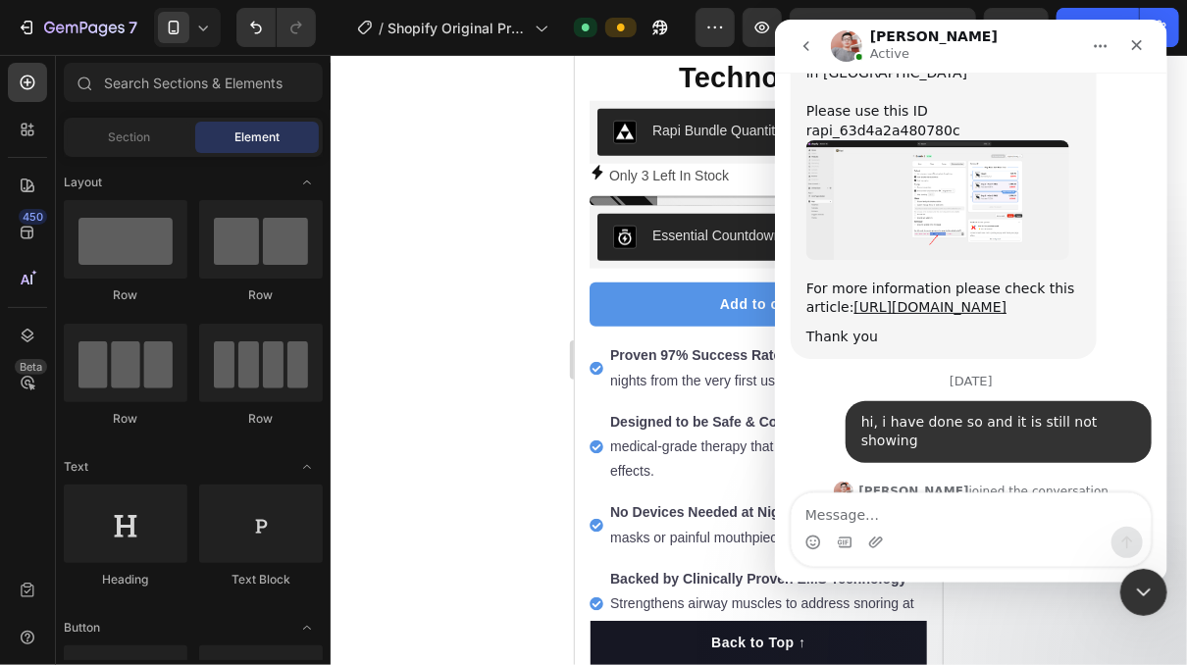
click at [538, 442] on div at bounding box center [759, 360] width 856 height 610
drag, startPoint x: 1143, startPoint y: 44, endPoint x: 1920, endPoint y: 66, distance: 777.2
click at [1143, 44] on icon "Close" at bounding box center [1136, 45] width 16 height 16
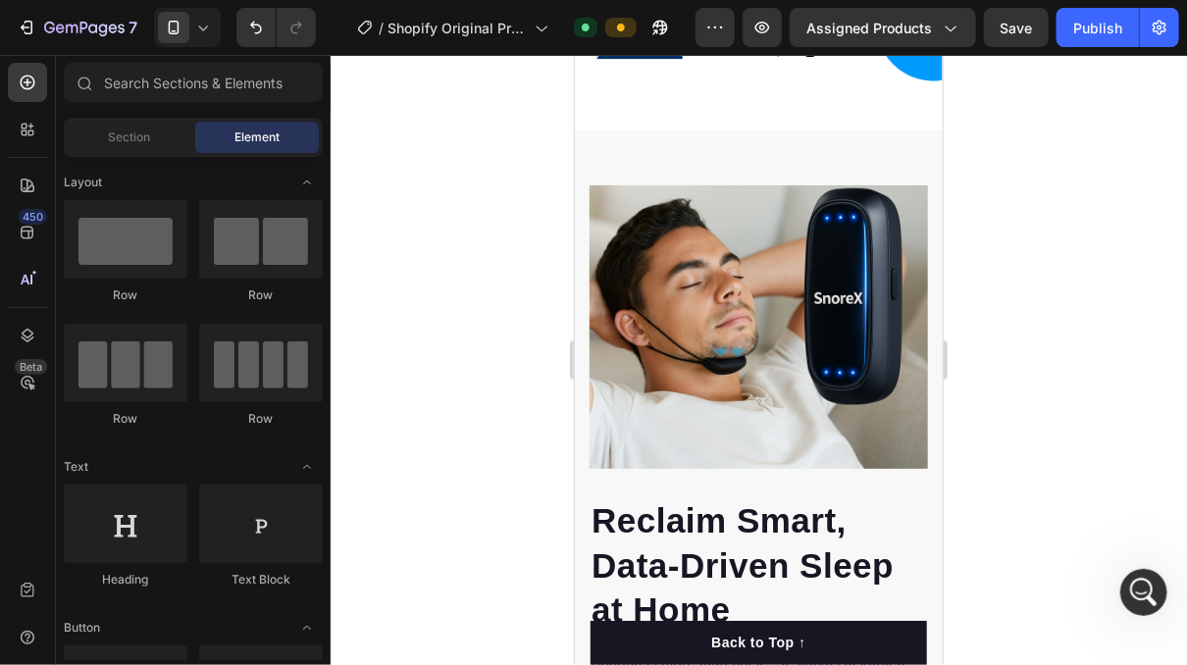
scroll to position [2640, 0]
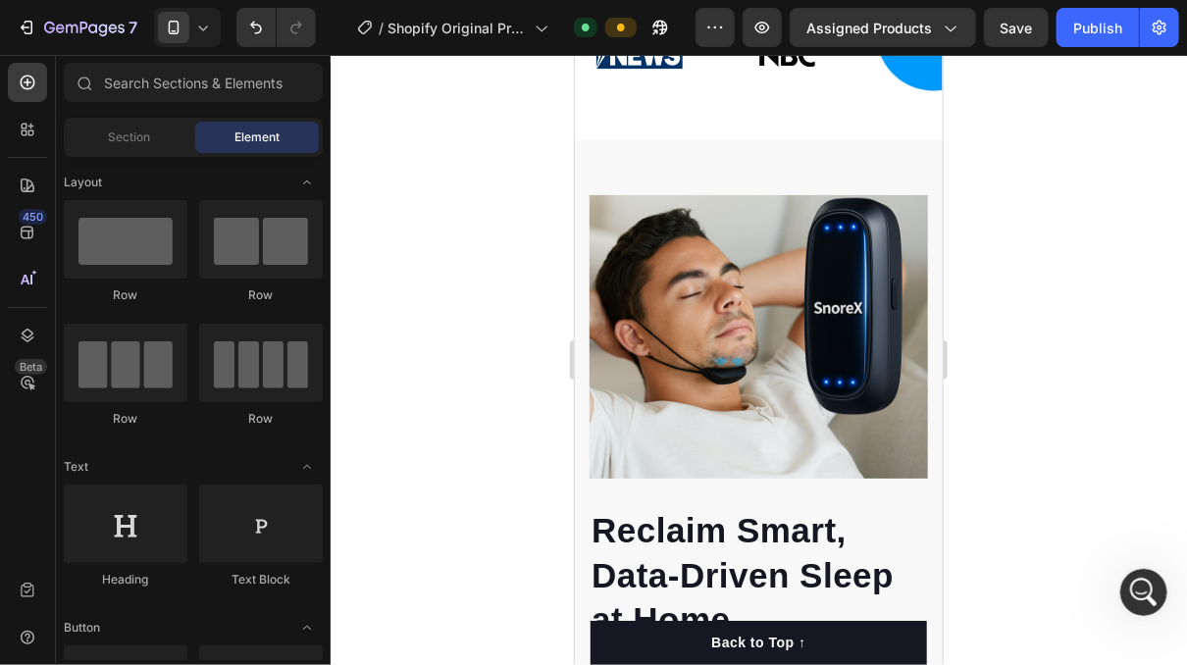
click at [1028, 361] on div at bounding box center [759, 360] width 856 height 610
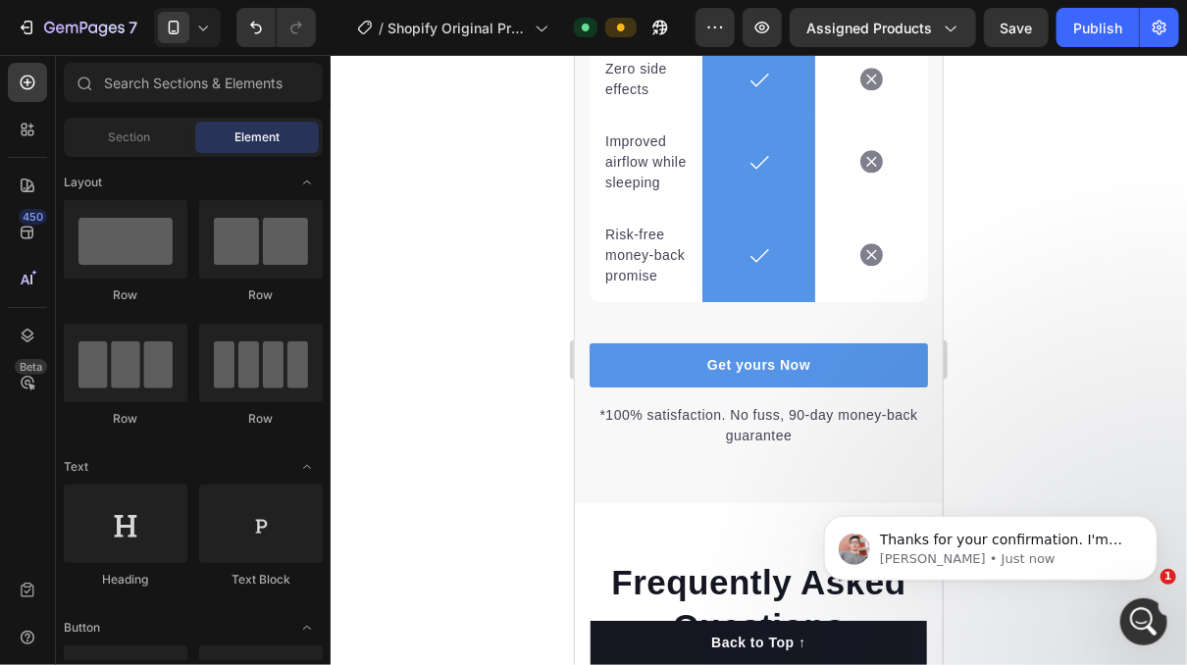
scroll to position [14358, 0]
click at [1011, 409] on div "Thanks for your confirmation. I'm checking things out and will update you short…" at bounding box center [989, 456] width 361 height 245
click at [988, 547] on div "Thanks for your confirmation. I'm checking things out and will update you short…" at bounding box center [1005, 548] width 253 height 37
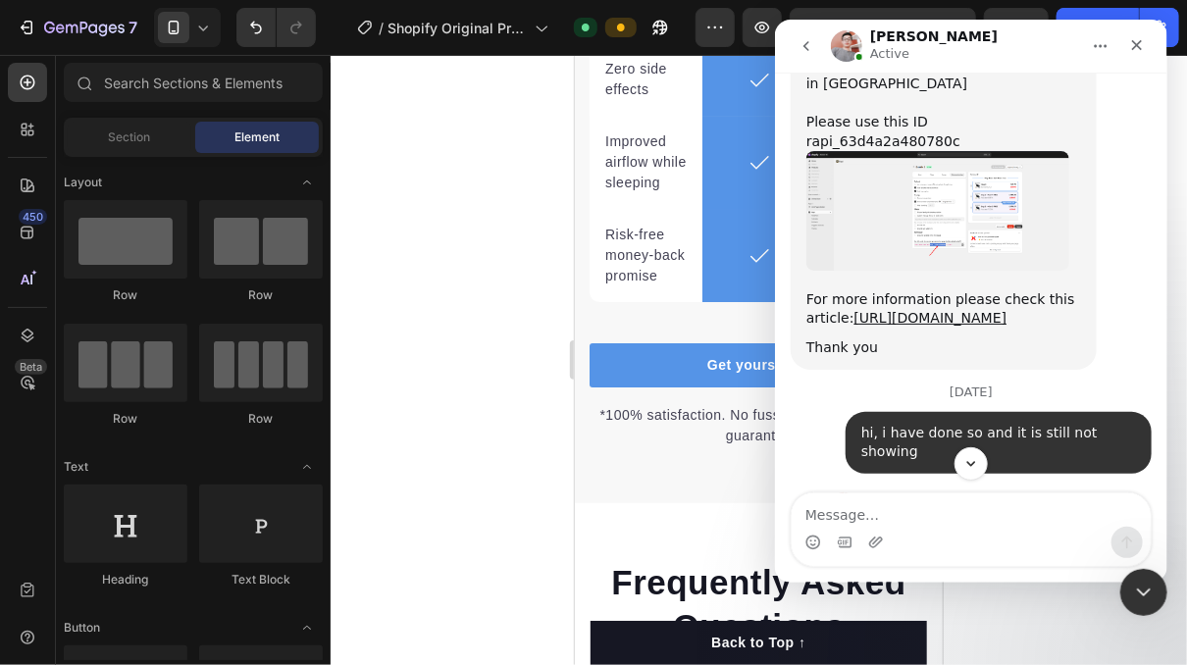
scroll to position [14391, 0]
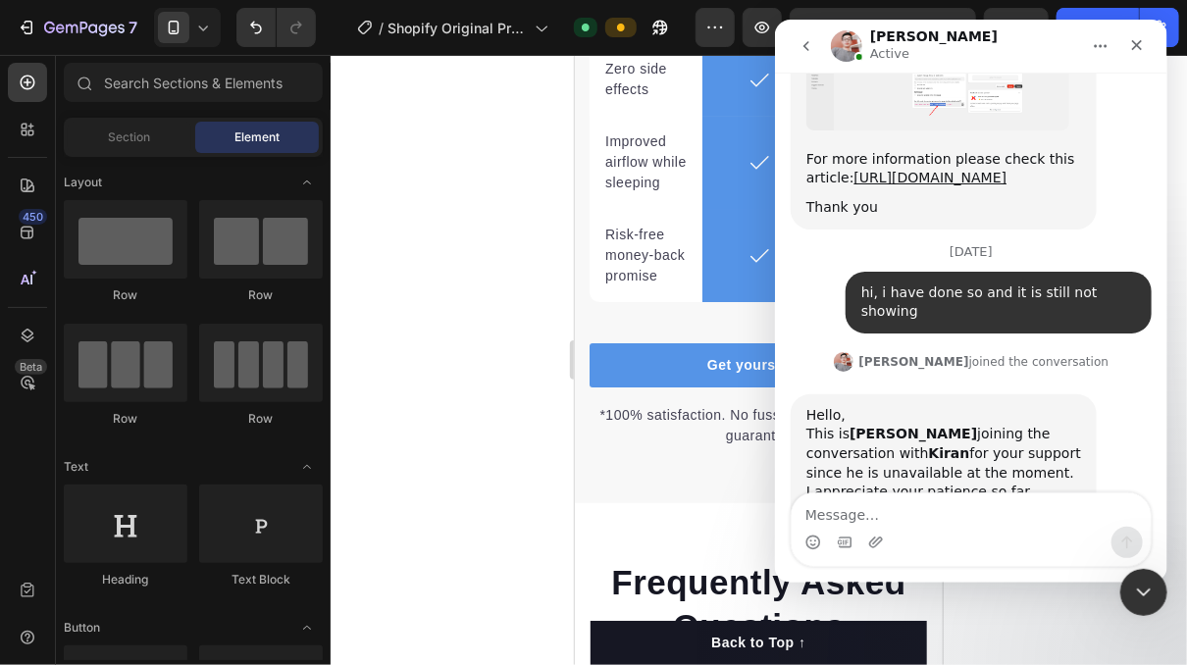
click at [1020, 597] on div at bounding box center [759, 360] width 856 height 610
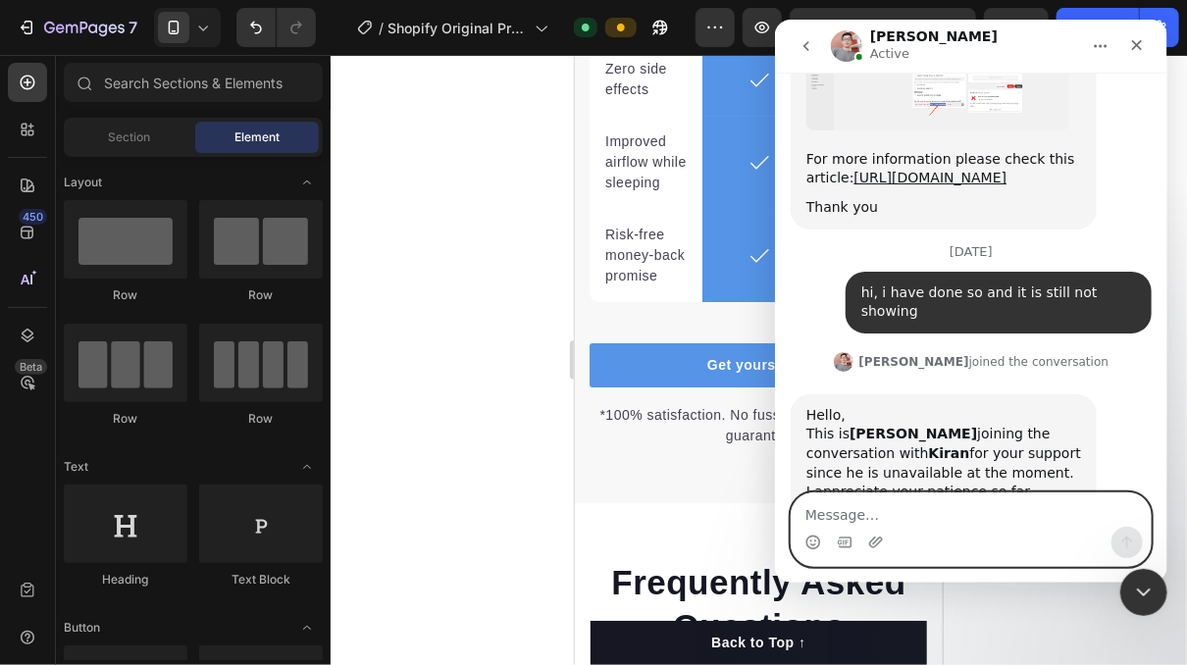
click at [941, 515] on textarea "Message…" at bounding box center [970, 509] width 359 height 33
type textarea "thanks"
click at [1119, 541] on icon "Send a message…" at bounding box center [1126, 543] width 16 height 16
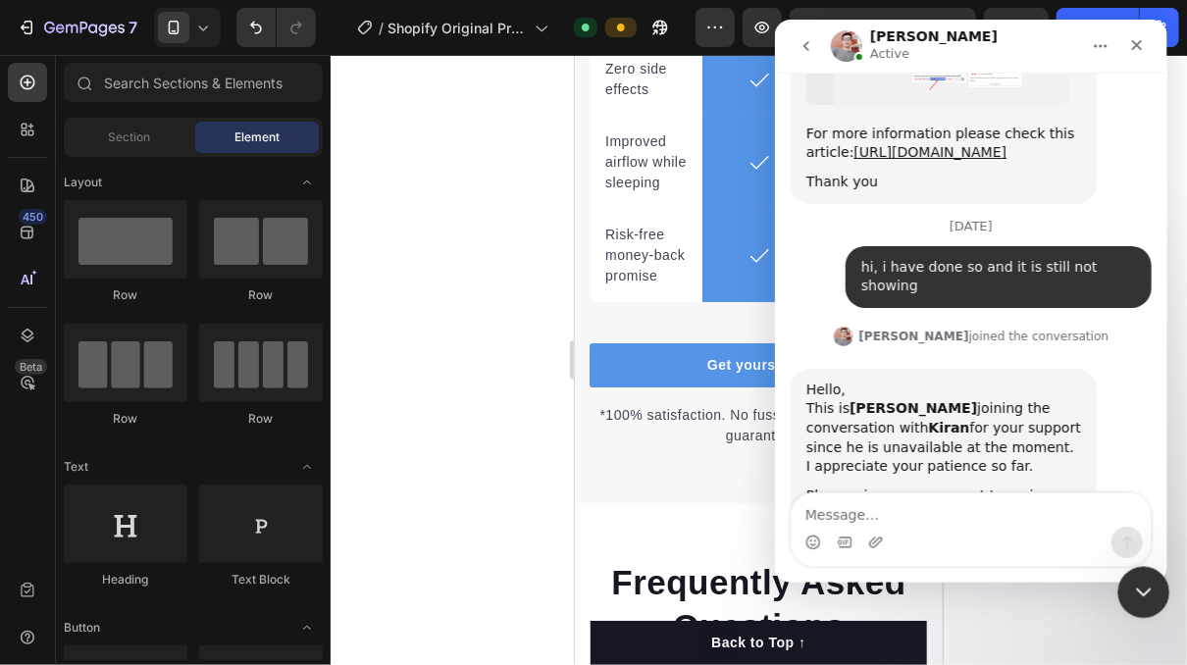
click at [1152, 595] on icon "Close Intercom Messenger" at bounding box center [1141, 590] width 24 height 24
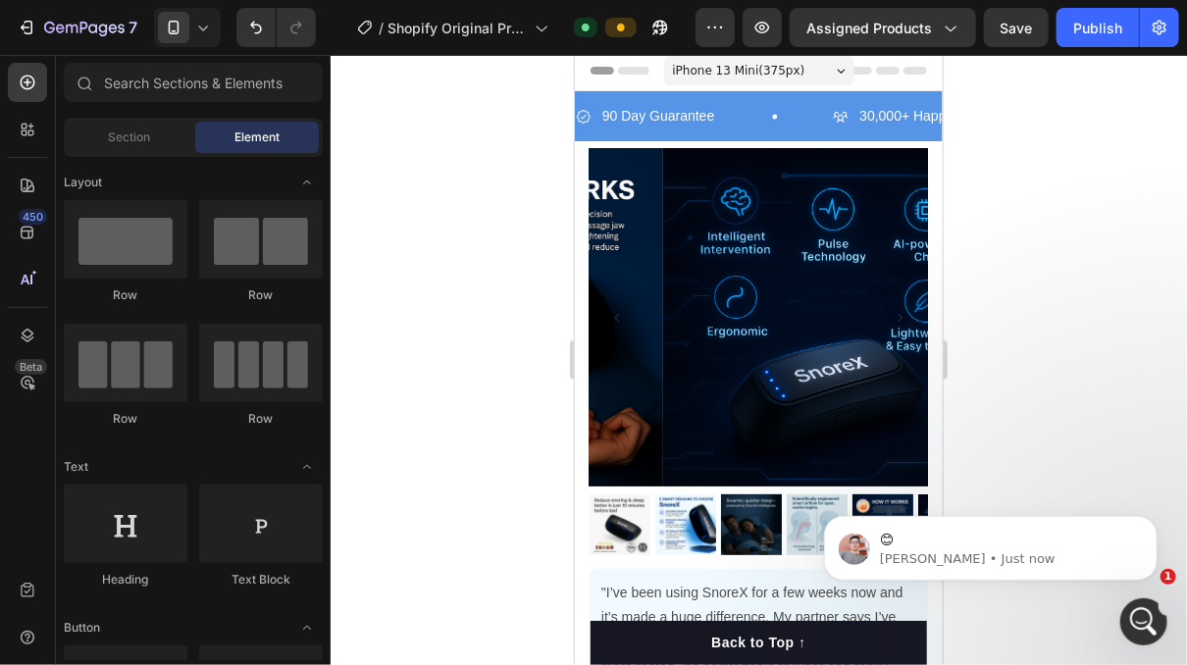
scroll to position [0, 0]
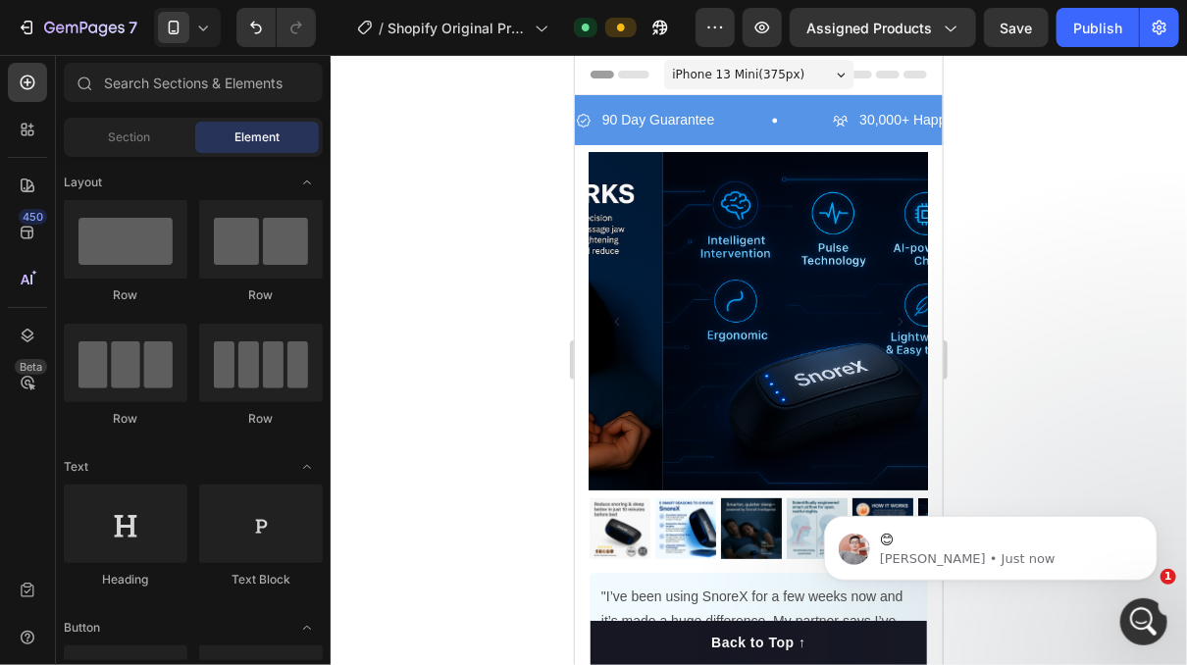
click at [1024, 193] on div at bounding box center [759, 360] width 856 height 610
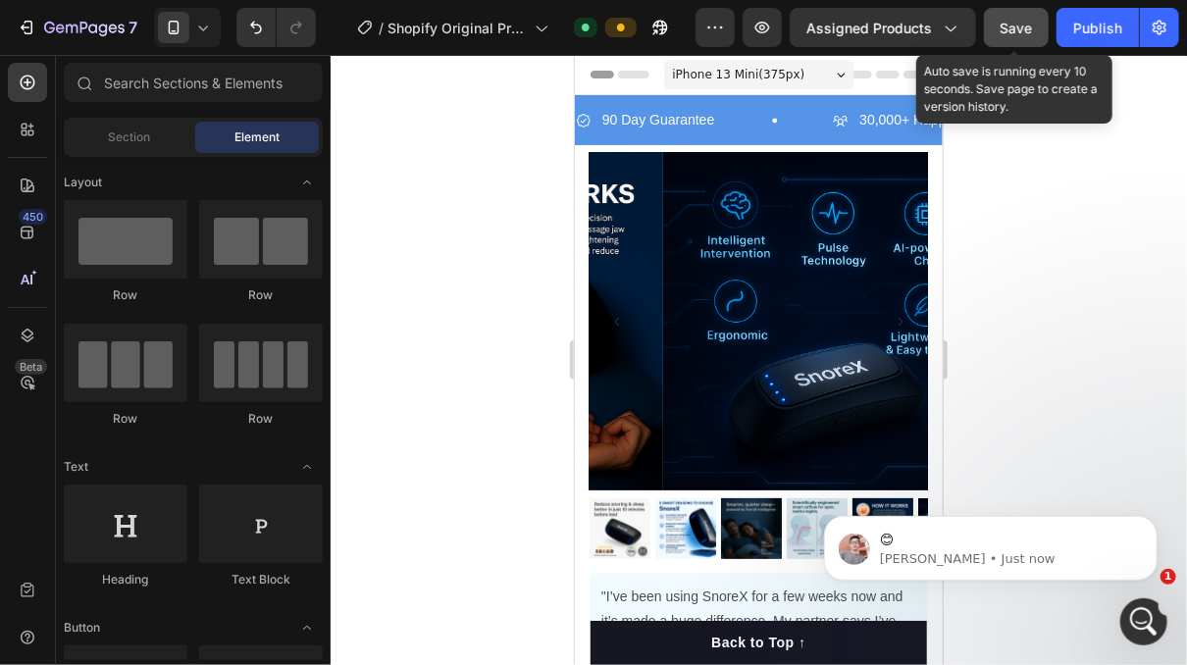
click at [1028, 28] on span "Save" at bounding box center [1017, 28] width 32 height 17
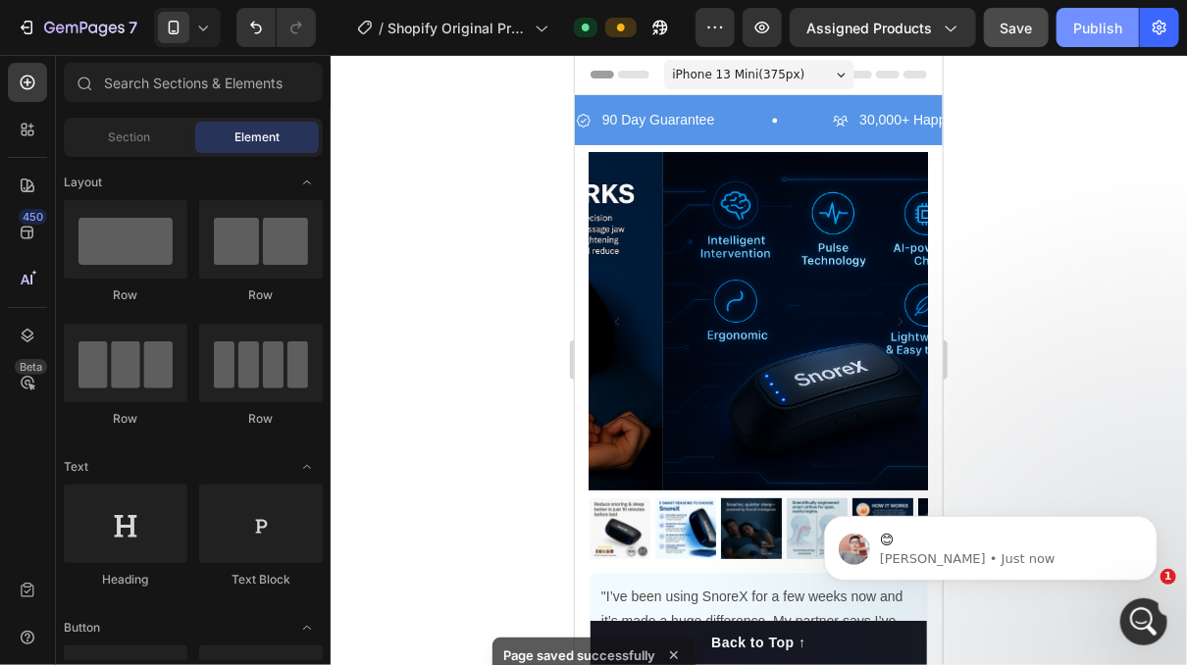
click at [1113, 40] on button "Publish" at bounding box center [1097, 27] width 82 height 39
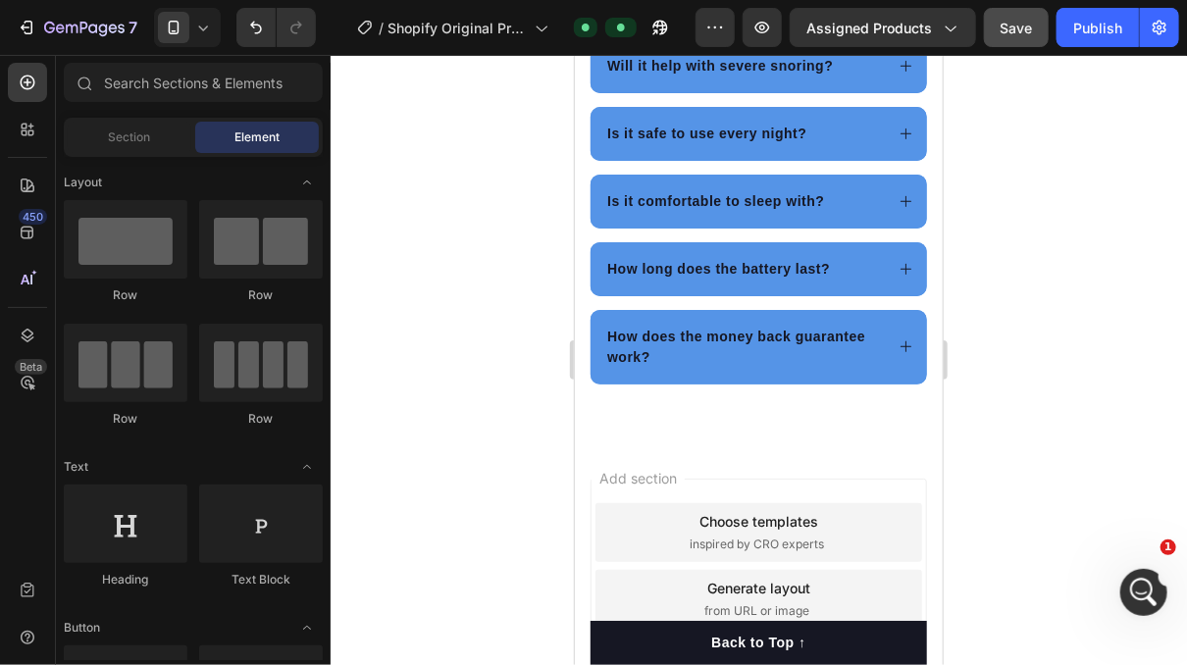
scroll to position [6490, 0]
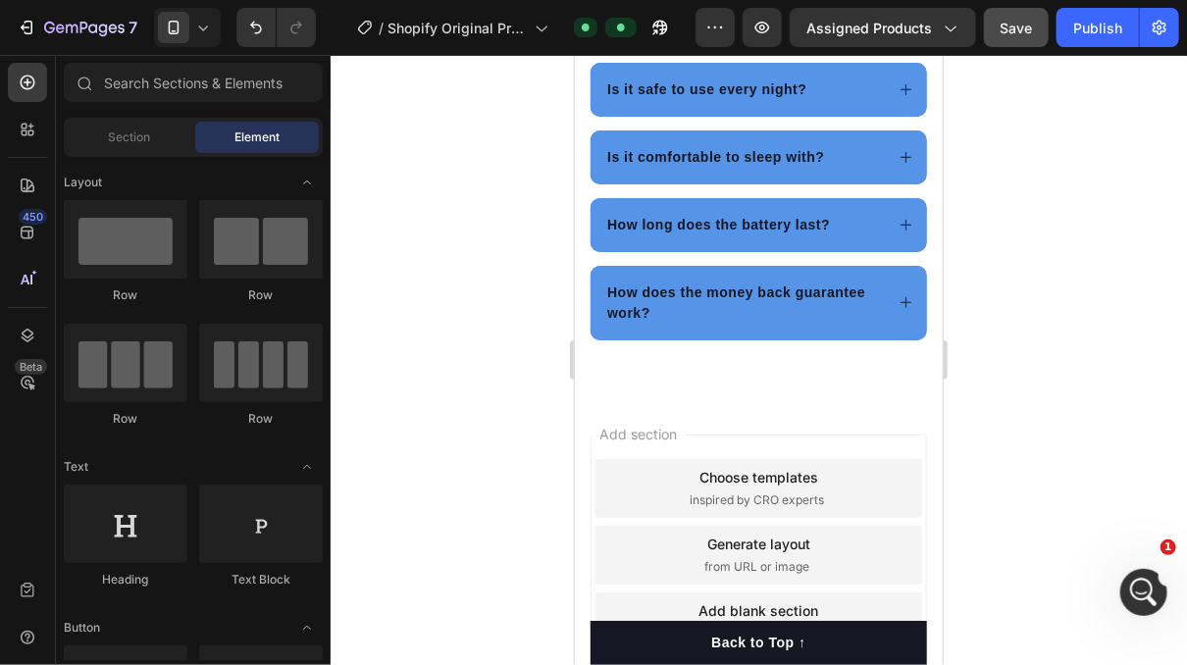
click at [684, 432] on span "Add section" at bounding box center [637, 433] width 93 height 21
click at [25, 125] on icon at bounding box center [28, 130] width 20 height 20
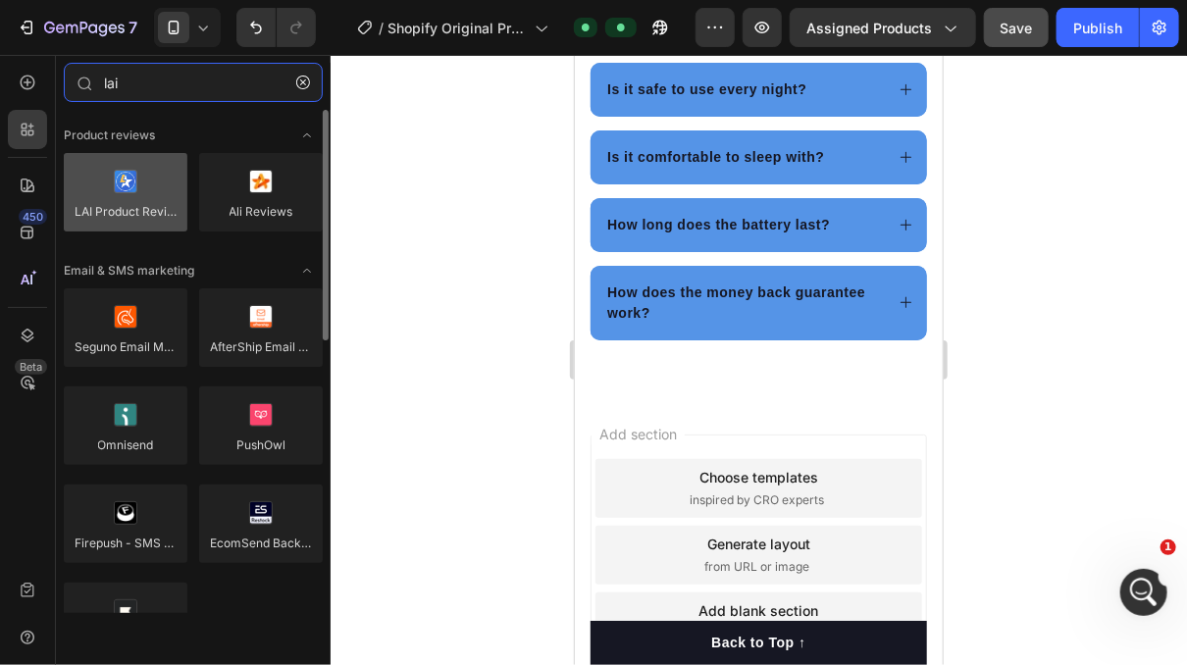
type input "lai"
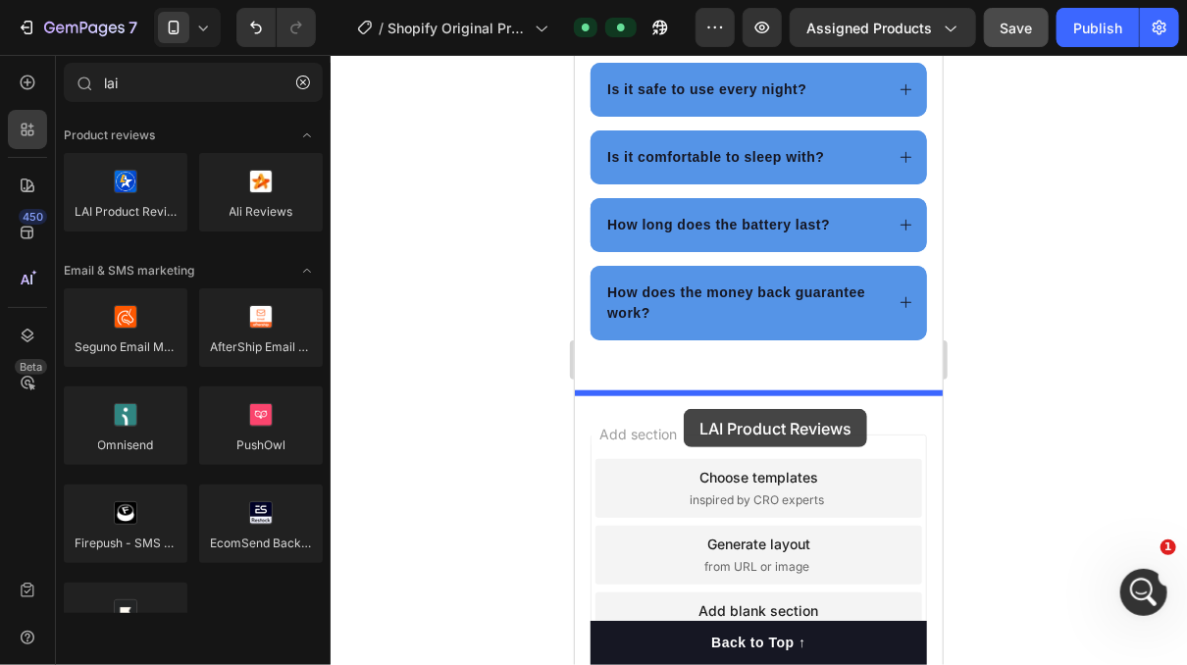
drag, startPoint x: 702, startPoint y: 263, endPoint x: 683, endPoint y: 408, distance: 146.5
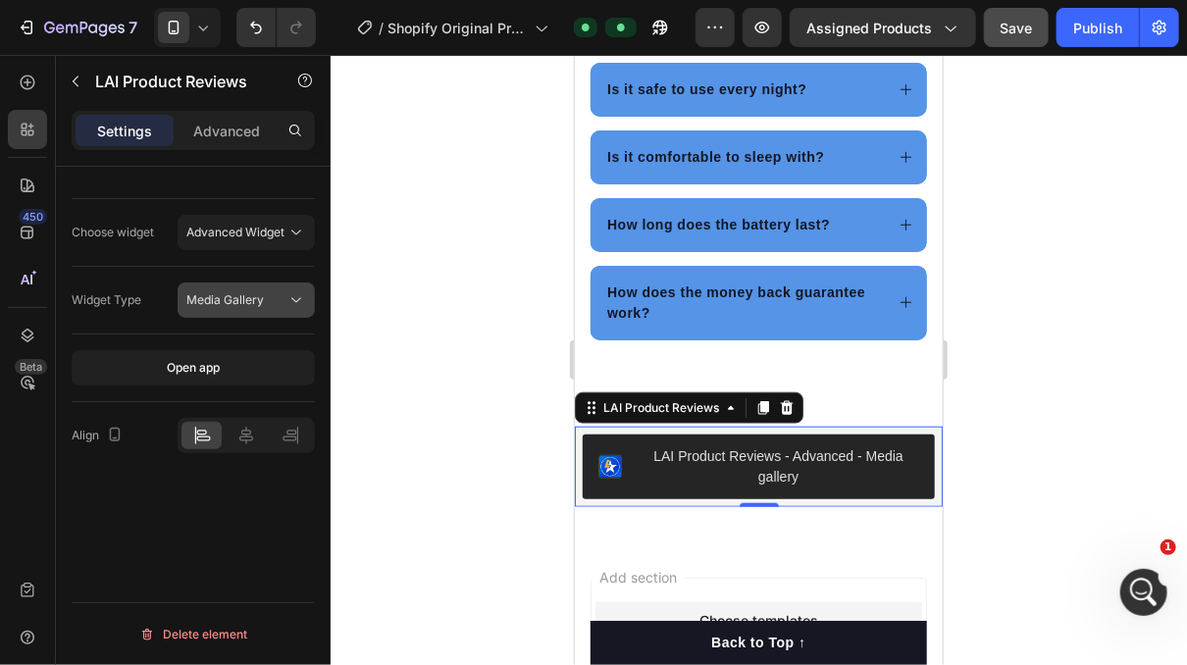
click at [283, 296] on div "Media Gallery" at bounding box center [236, 300] width 100 height 18
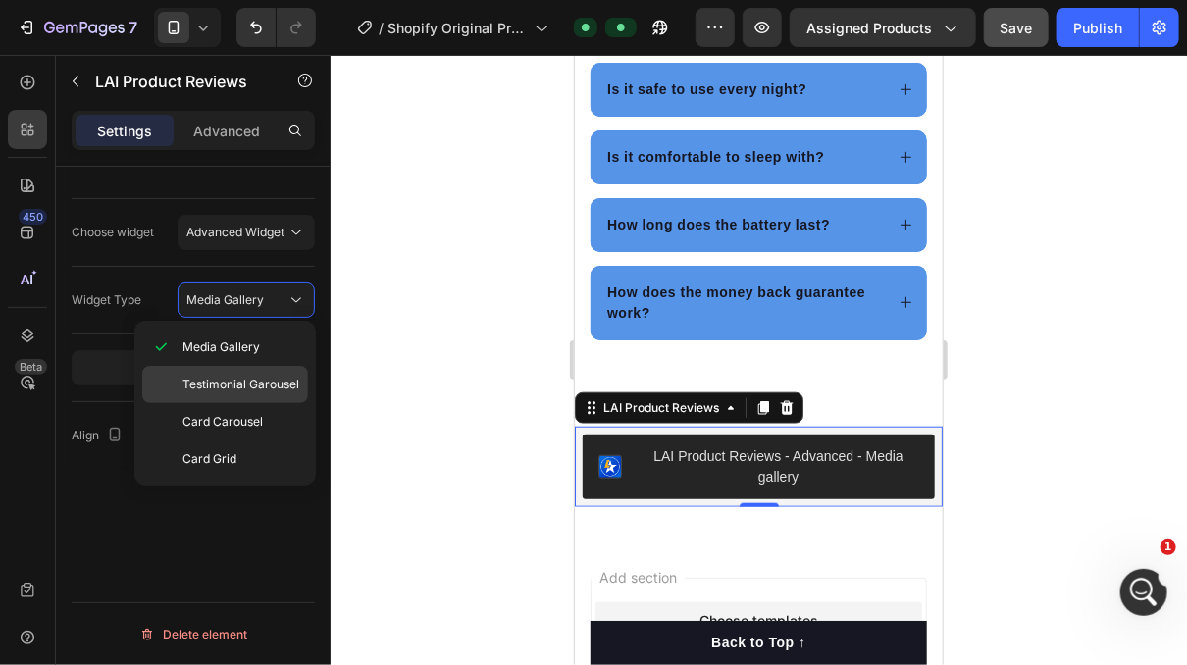
click at [279, 382] on span "Testimonial Garousel" at bounding box center [240, 385] width 117 height 18
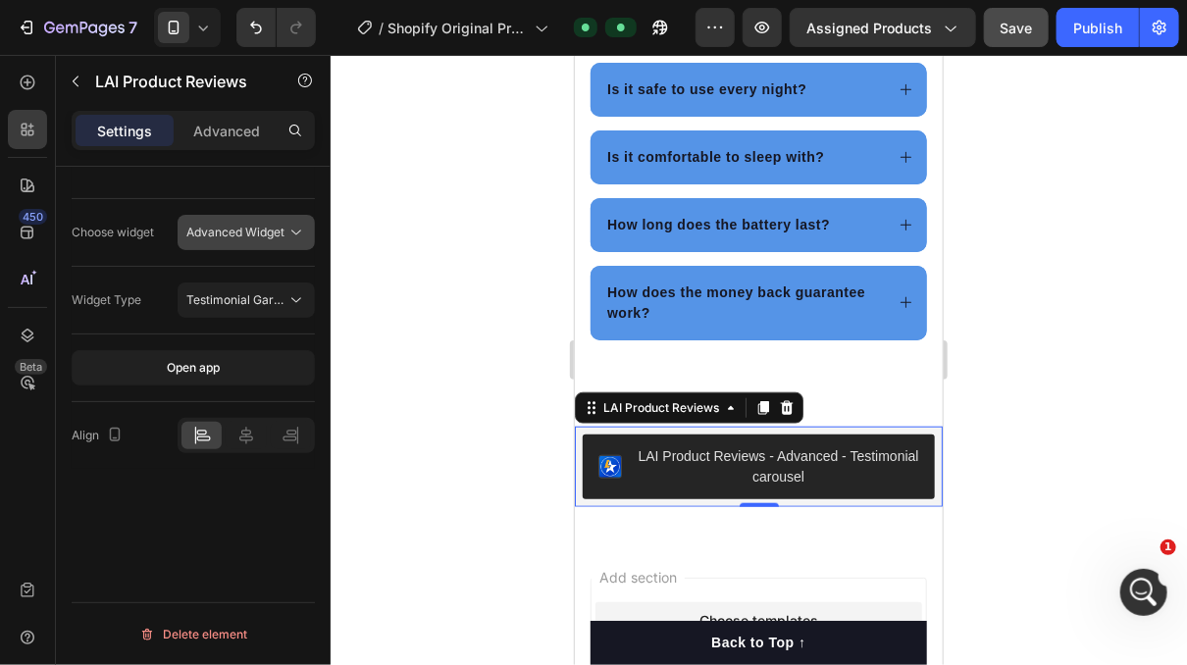
click at [271, 235] on span "Advanced Widget" at bounding box center [235, 232] width 98 height 15
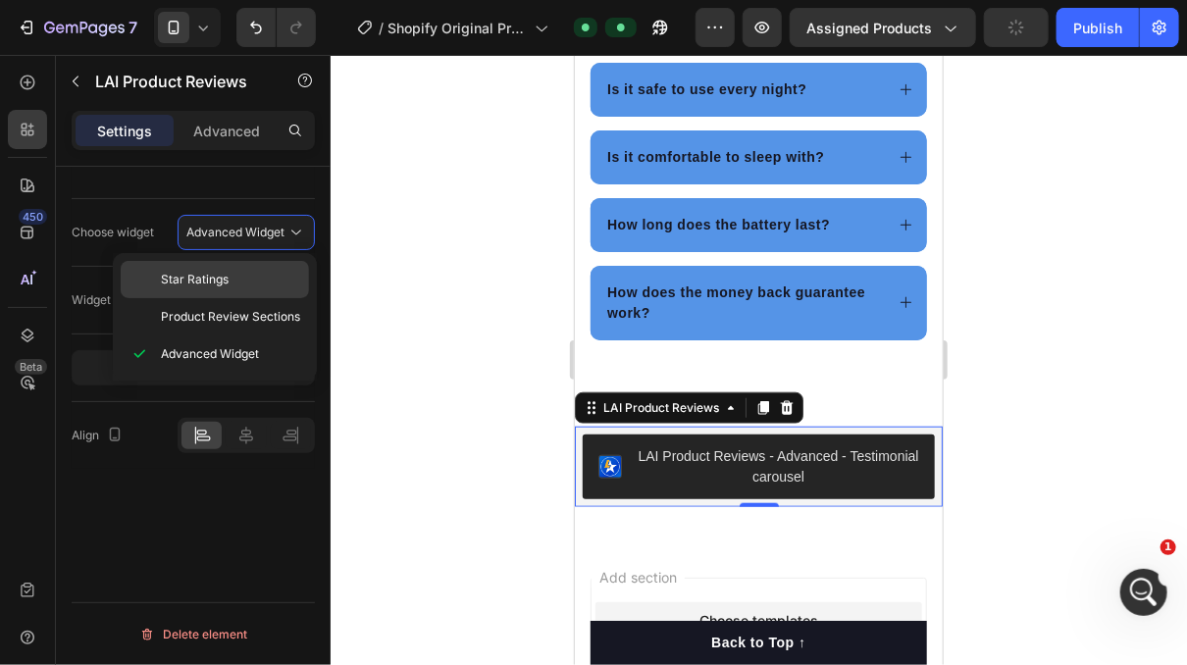
scroll to position [14638, 0]
drag, startPoint x: 403, startPoint y: 251, endPoint x: 391, endPoint y: 253, distance: 11.9
click at [398, 251] on div at bounding box center [759, 360] width 856 height 610
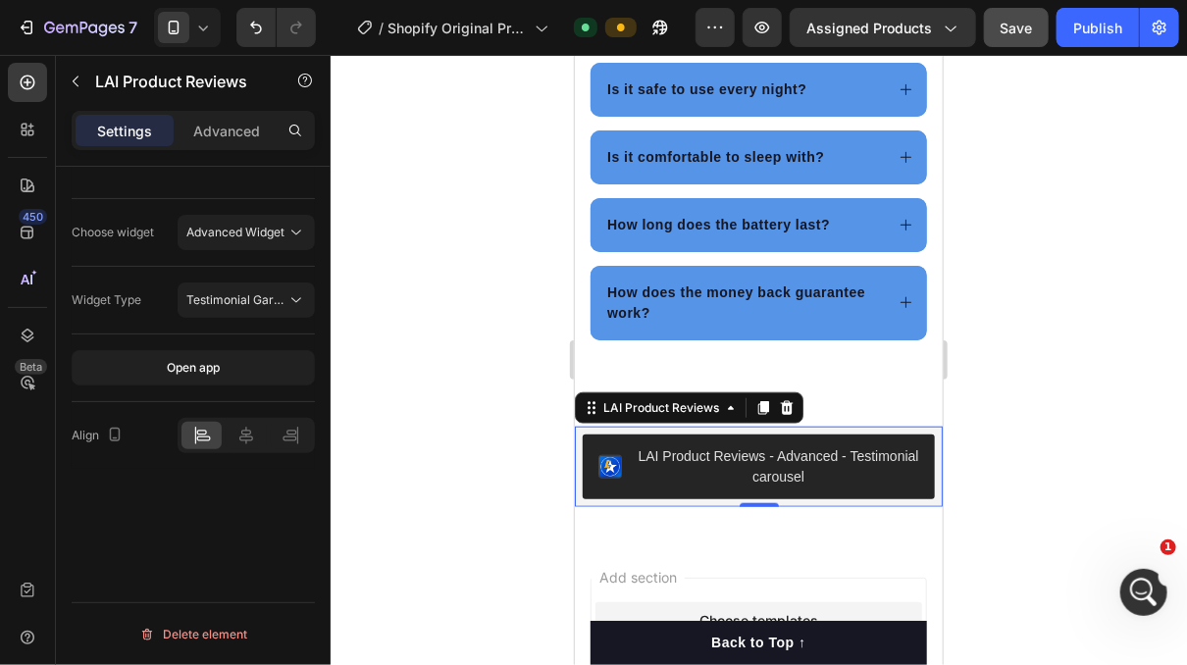
click at [746, 460] on div "LAI Product Reviews - Advanced - Testimonial carousel" at bounding box center [778, 465] width 282 height 41
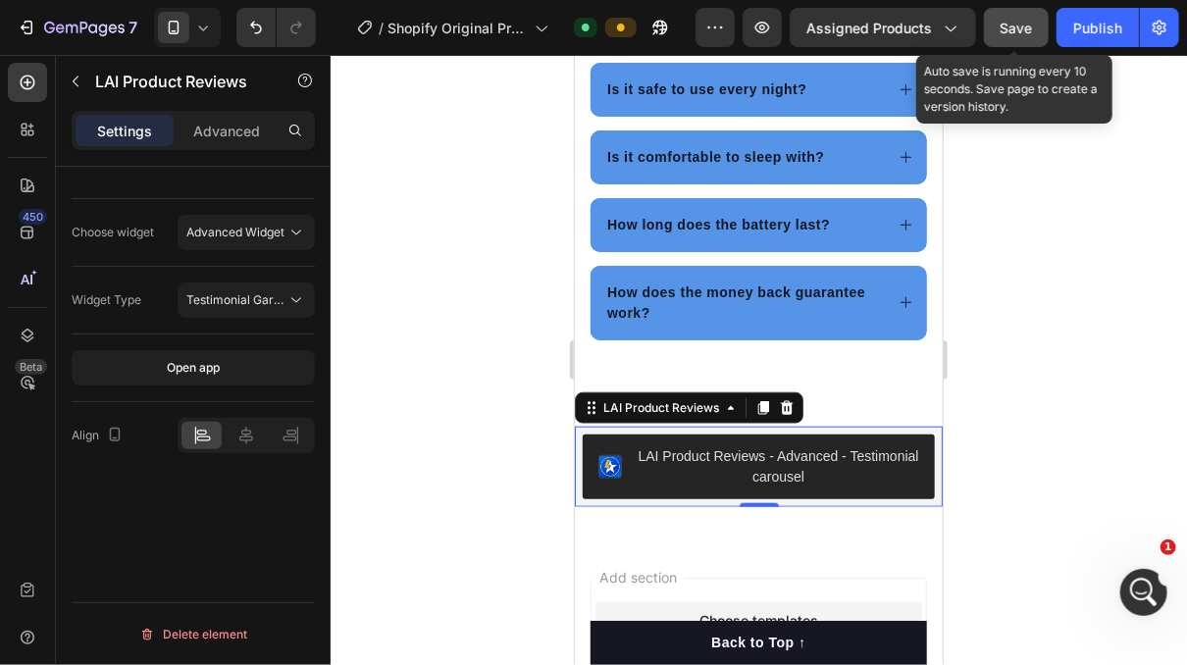
click at [1001, 20] on span "Save" at bounding box center [1017, 28] width 32 height 17
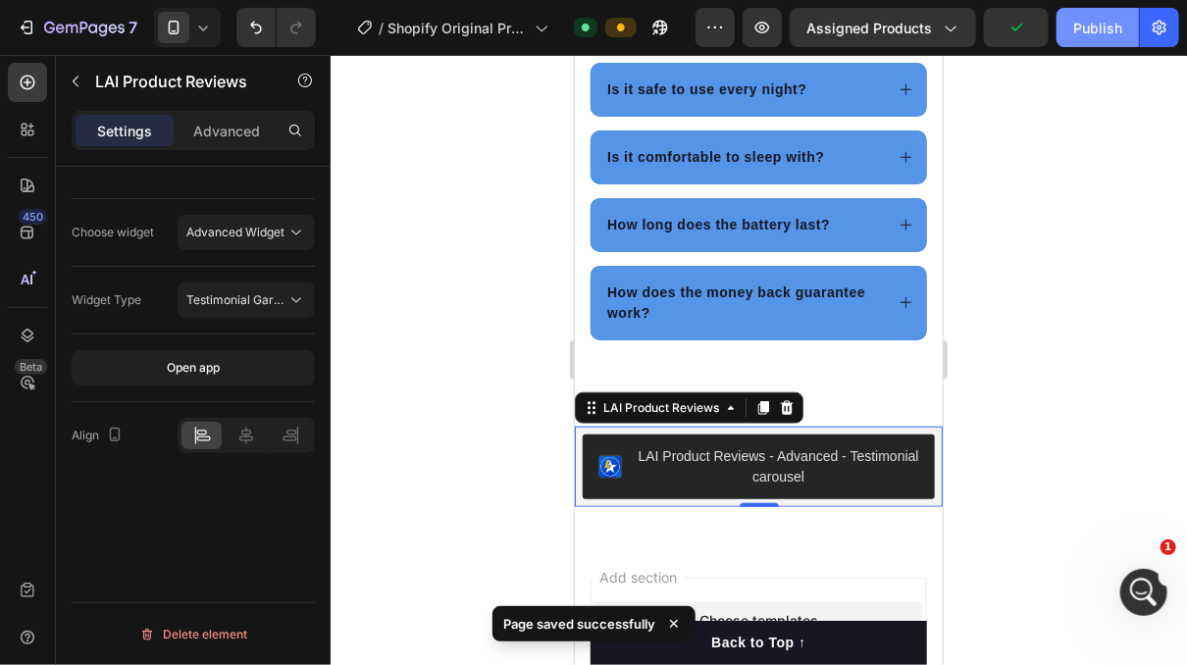
click at [1085, 18] on div "Publish" at bounding box center [1097, 28] width 49 height 21
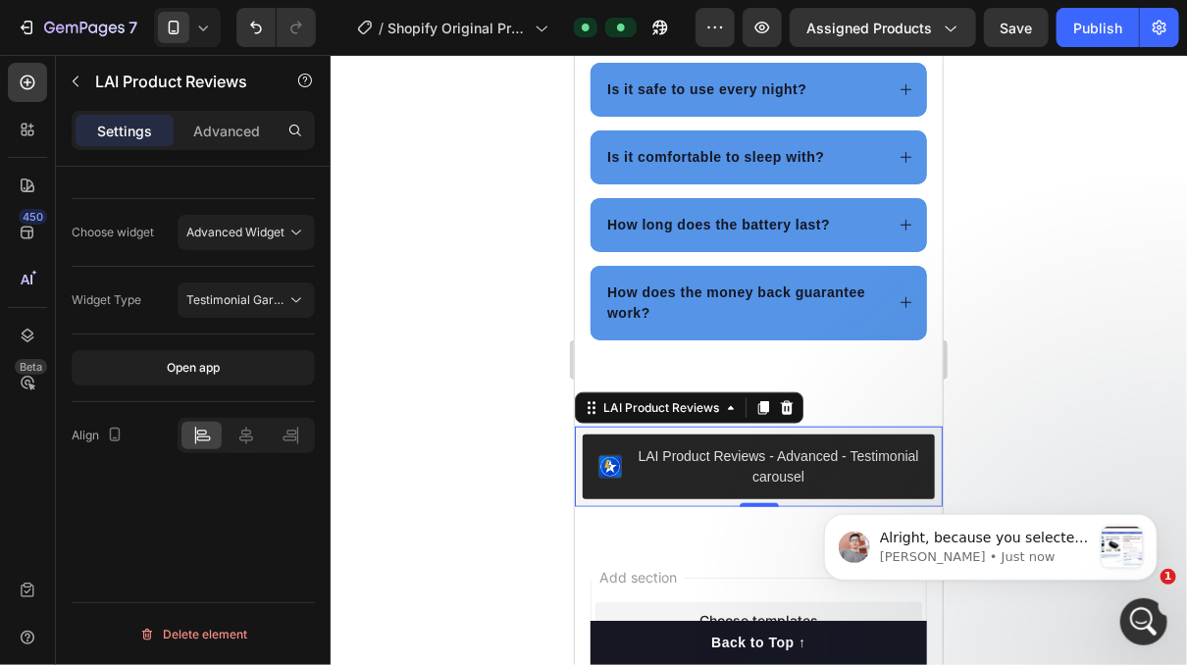
scroll to position [15001, 0]
click at [1040, 415] on div at bounding box center [759, 360] width 856 height 610
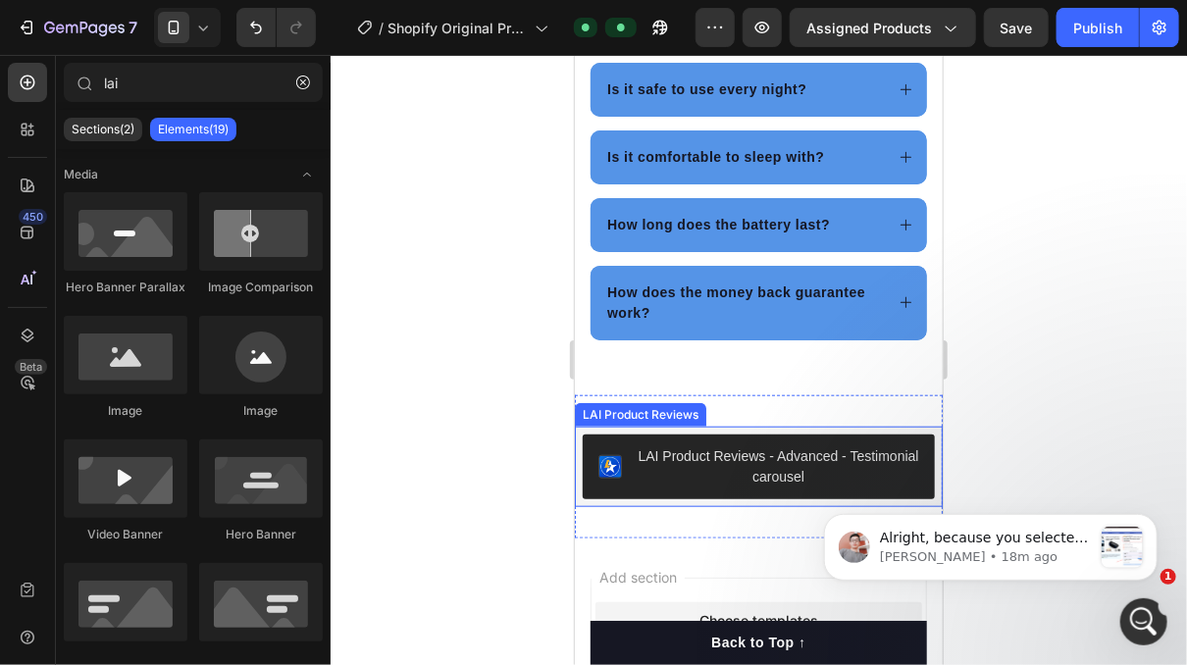
click at [857, 445] on div "LAI Product Reviews - Advanced - Testimonial carousel" at bounding box center [778, 465] width 282 height 41
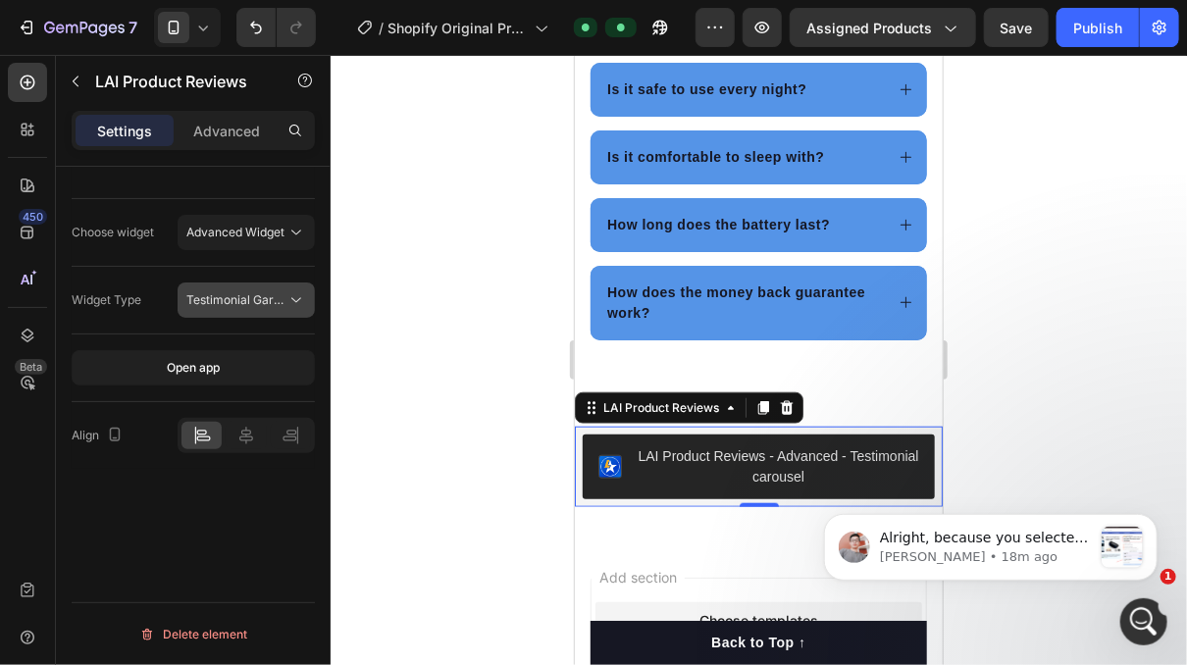
click at [268, 294] on span "Testimonial Garousel" at bounding box center [244, 299] width 117 height 15
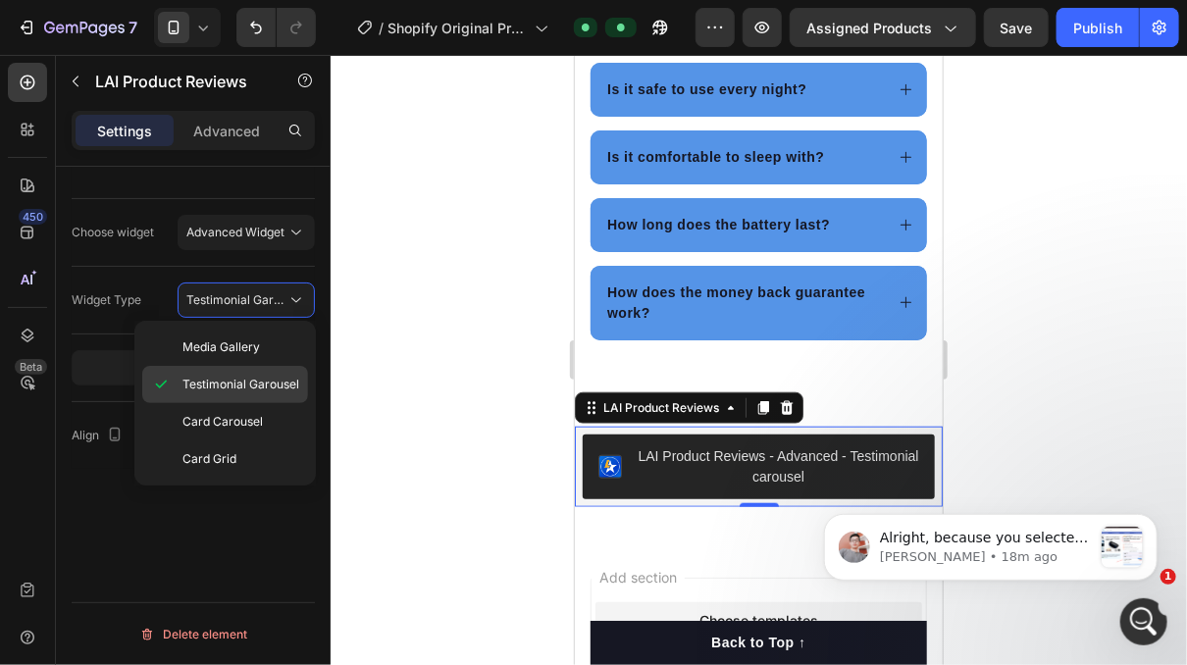
click at [263, 390] on span "Testimonial Garousel" at bounding box center [240, 385] width 117 height 18
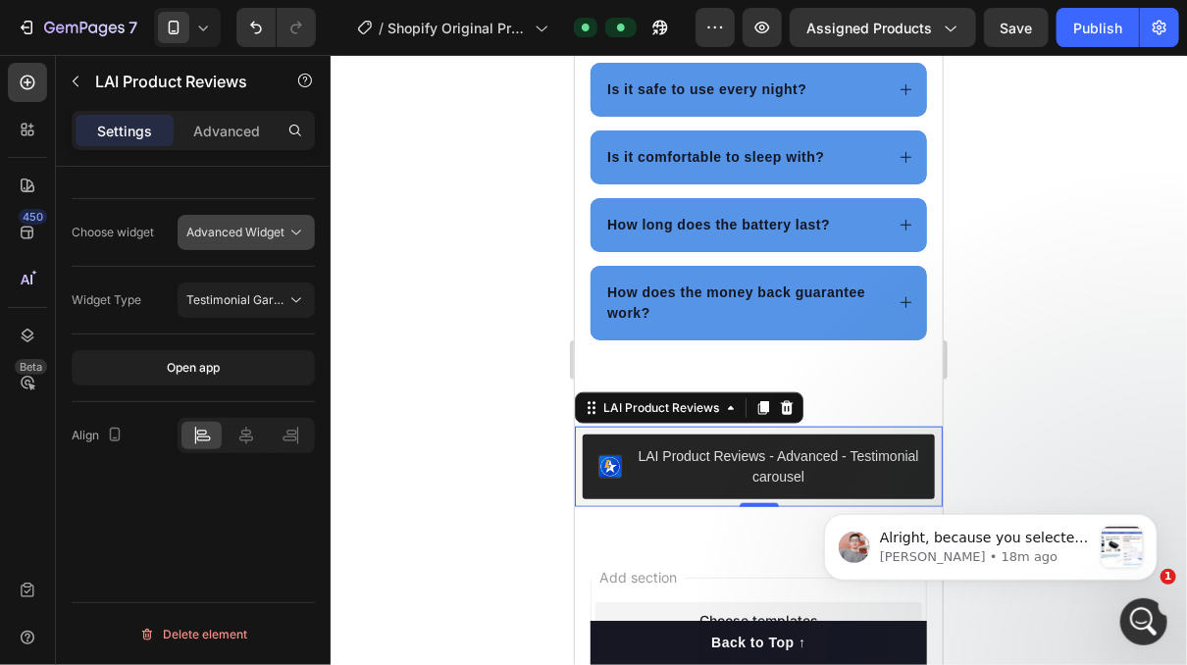
click at [268, 241] on button "Advanced Widget" at bounding box center [246, 232] width 137 height 35
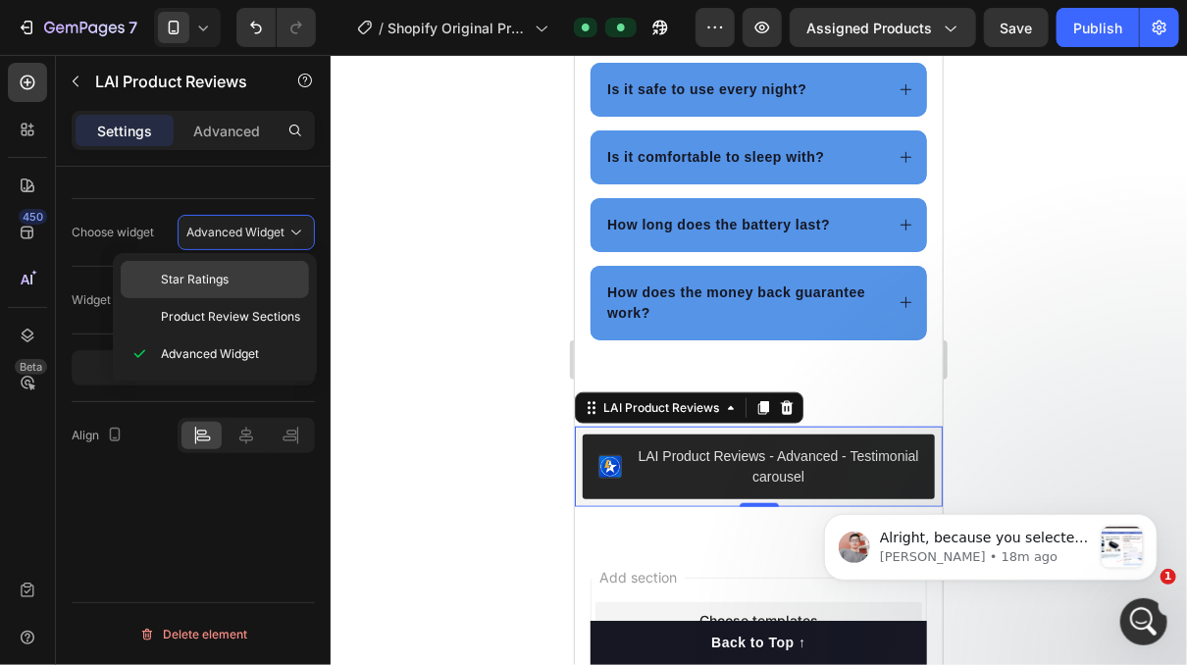
click at [259, 287] on p "Star Ratings" at bounding box center [230, 280] width 139 height 18
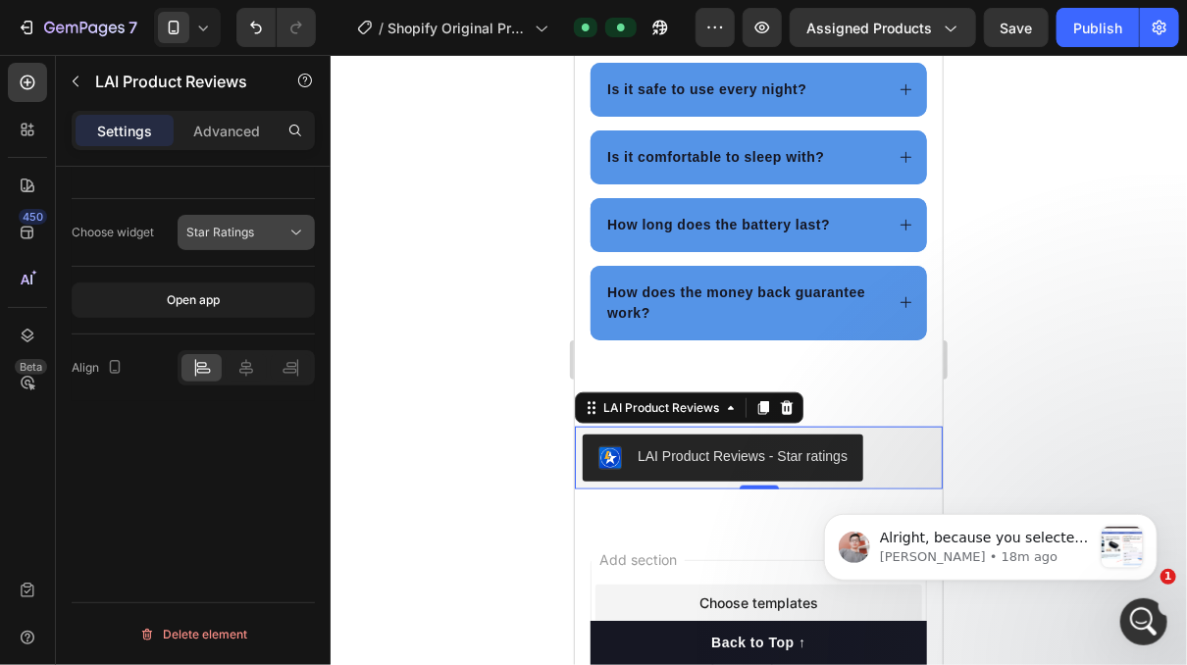
click at [264, 244] on button "Star Ratings" at bounding box center [246, 232] width 137 height 35
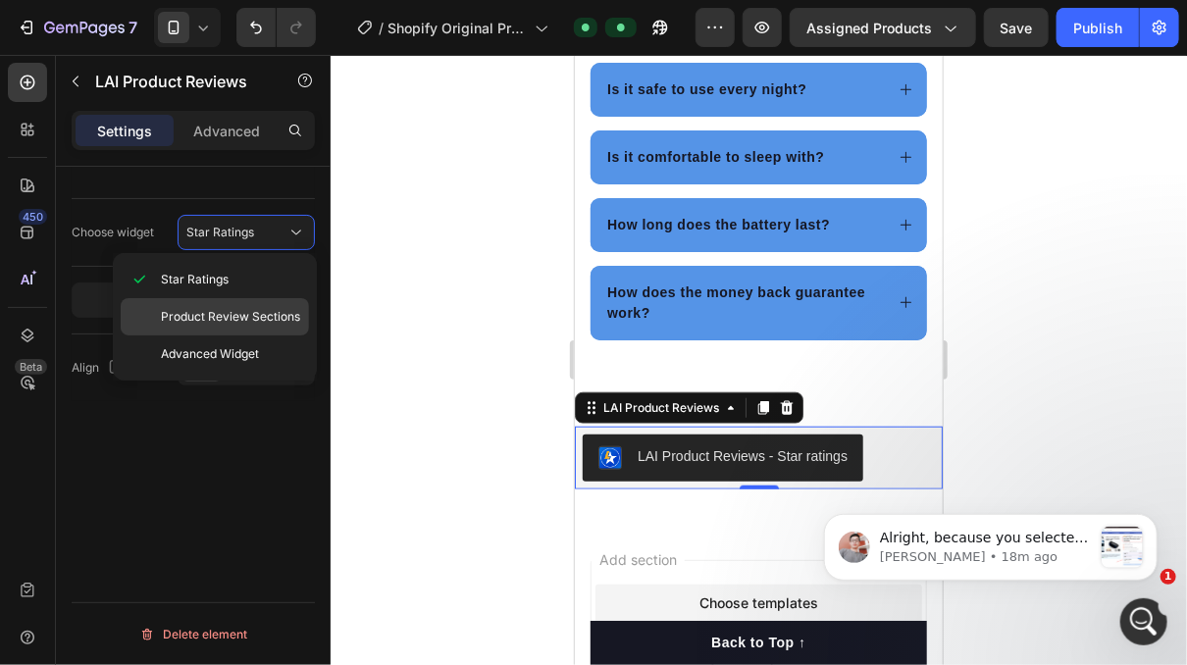
click at [263, 311] on span "Product Review Sections" at bounding box center [230, 317] width 139 height 18
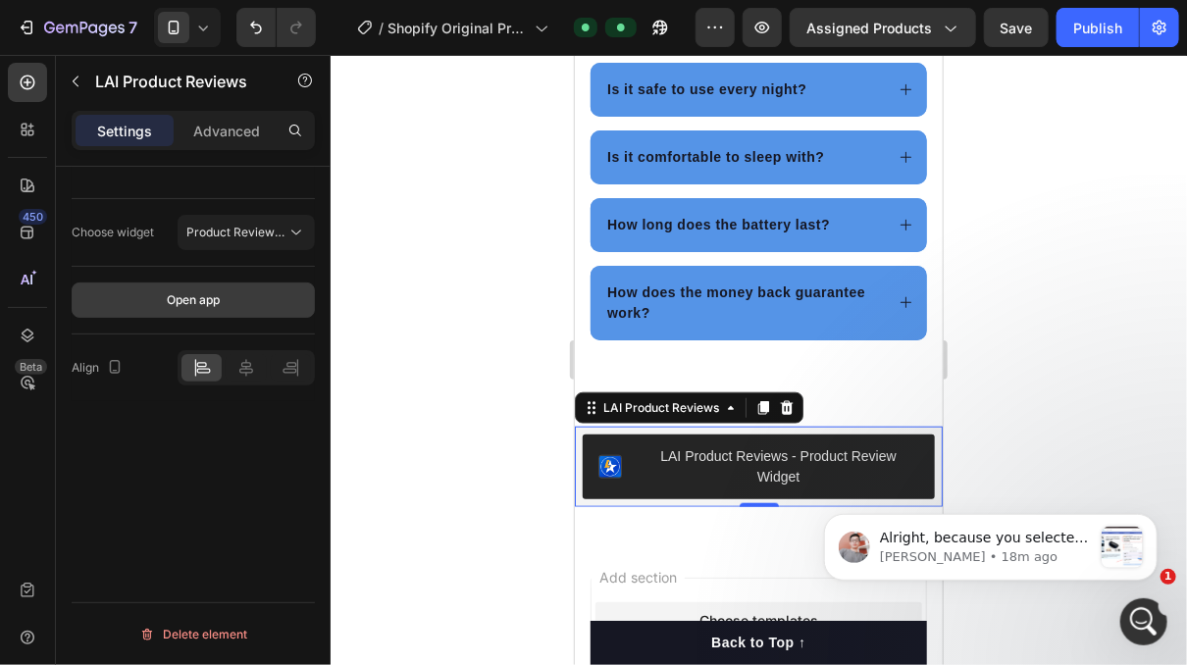
click at [234, 311] on button "Open app" at bounding box center [193, 300] width 243 height 35
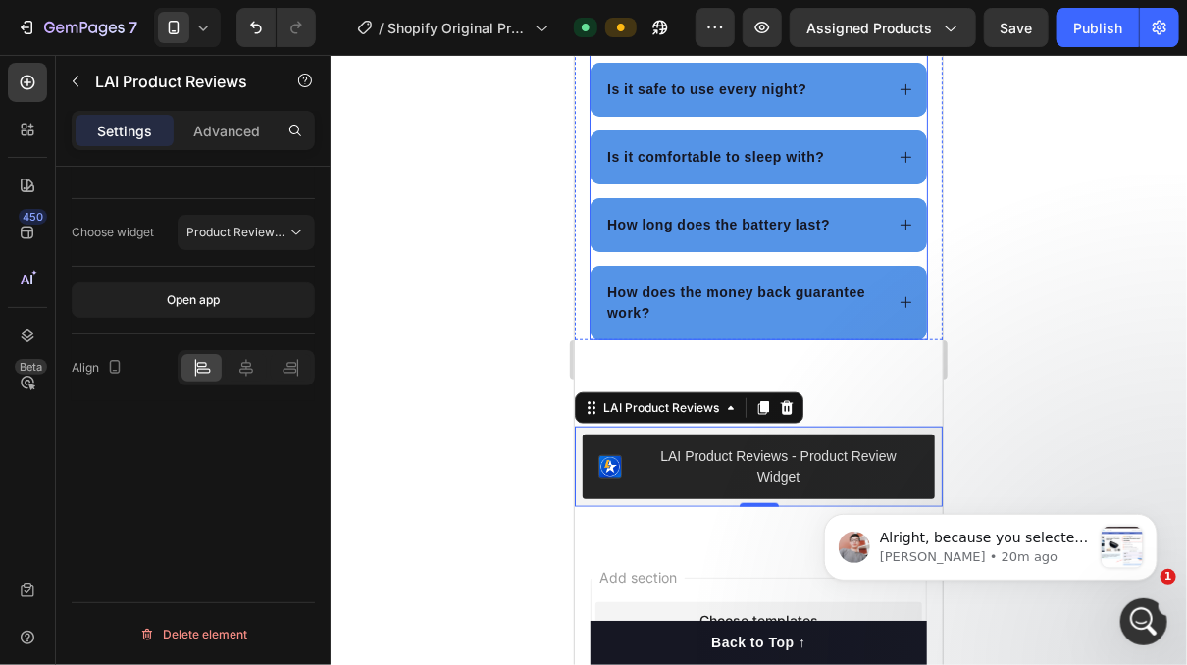
click at [798, 310] on p "How does the money back guarantee work?" at bounding box center [742, 302] width 273 height 41
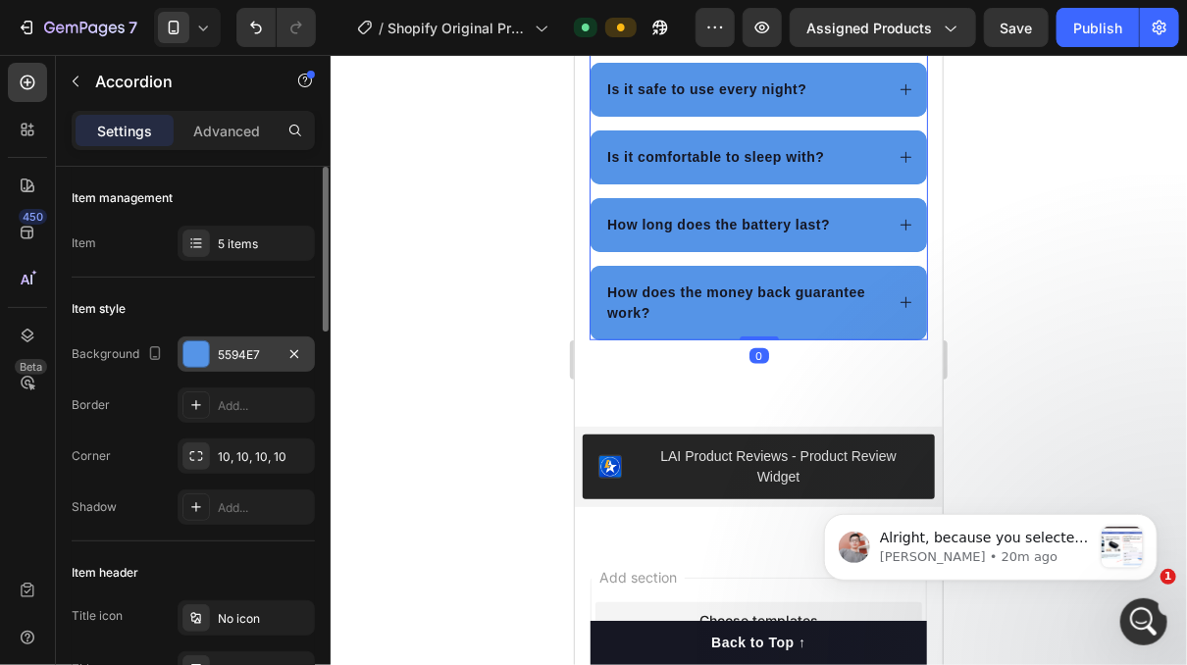
click at [263, 353] on div "5594E7" at bounding box center [246, 355] width 57 height 18
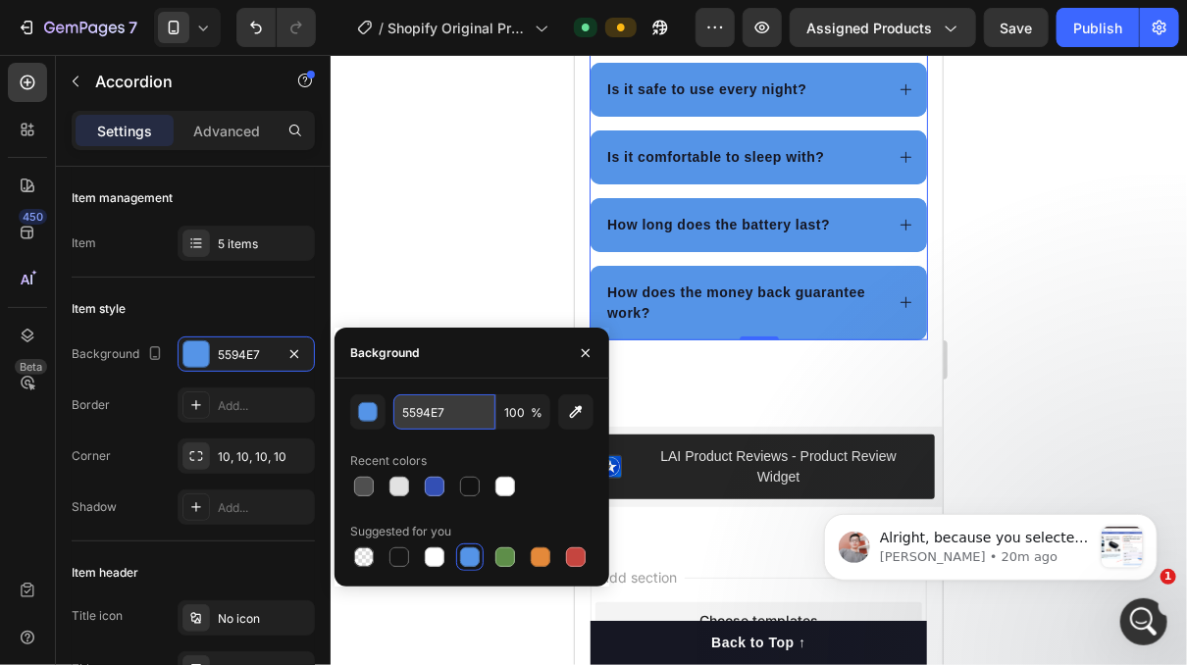
click at [452, 417] on input "5594E7" at bounding box center [444, 411] width 102 height 35
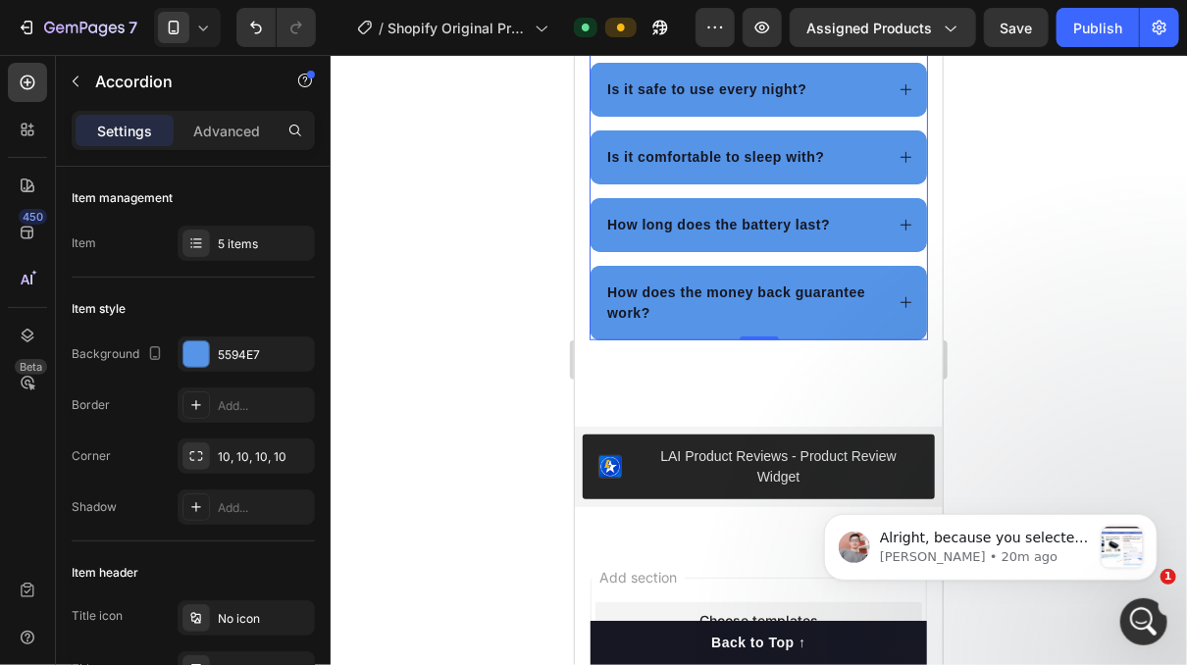
click at [478, 200] on div at bounding box center [759, 360] width 856 height 610
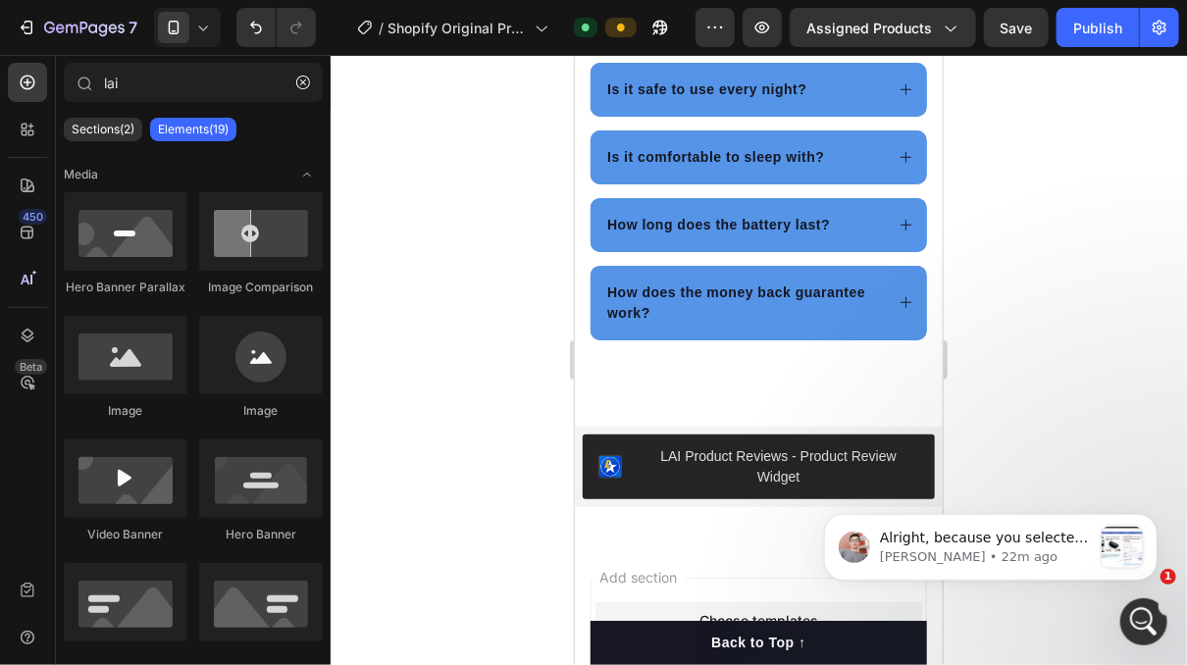
drag, startPoint x: 924, startPoint y: 598, endPoint x: 891, endPoint y: 378, distance: 223.2
click html "Alright, because you selected a specific product in the Rapi app. But the previ…"
drag, startPoint x: 921, startPoint y: 516, endPoint x: 923, endPoint y: 556, distance: 40.3
click at [923, 555] on body "Alright, because you selected a specific product in the Rapi app. But the previ…" at bounding box center [989, 500] width 377 height 206
click at [1025, 444] on div "Alright, because you selected a specific product in the Rapi app. But the previ…" at bounding box center [989, 456] width 361 height 245
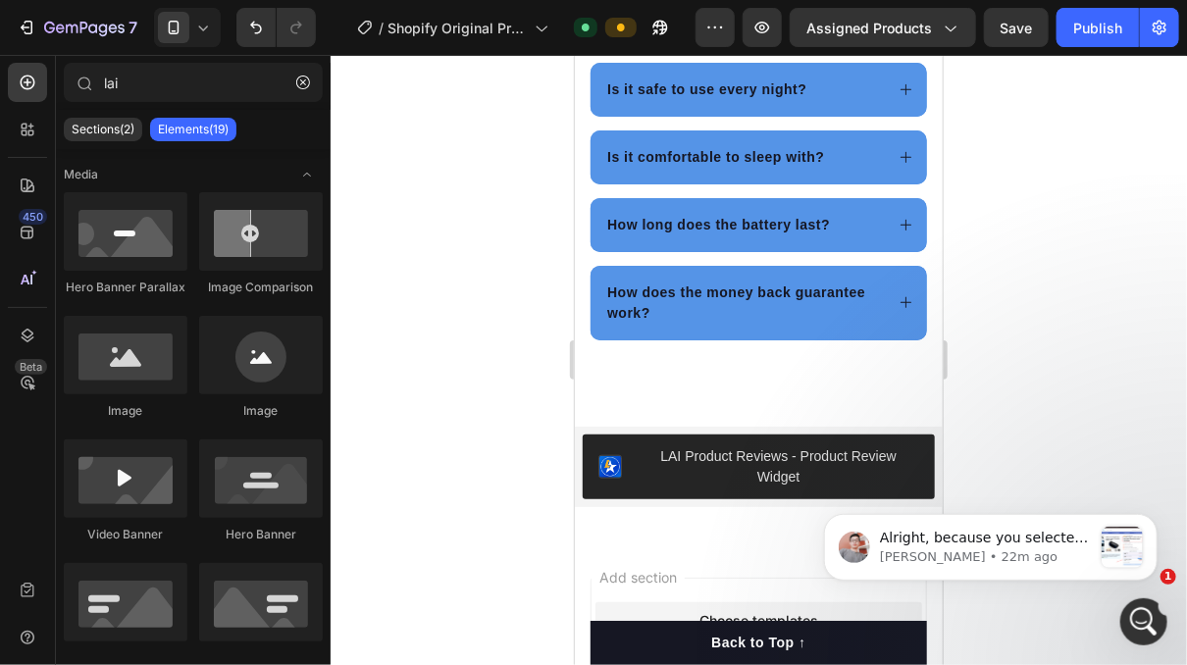
click at [1009, 342] on div at bounding box center [759, 360] width 856 height 610
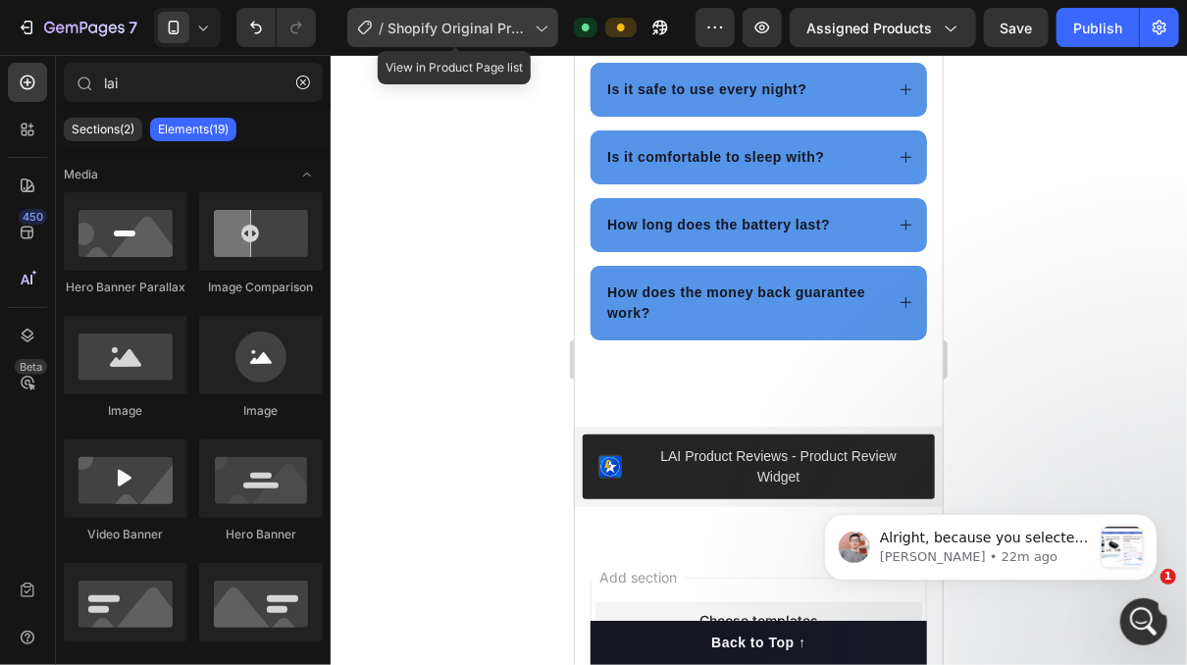
click at [488, 35] on span "Shopify Original Product Template" at bounding box center [456, 28] width 139 height 21
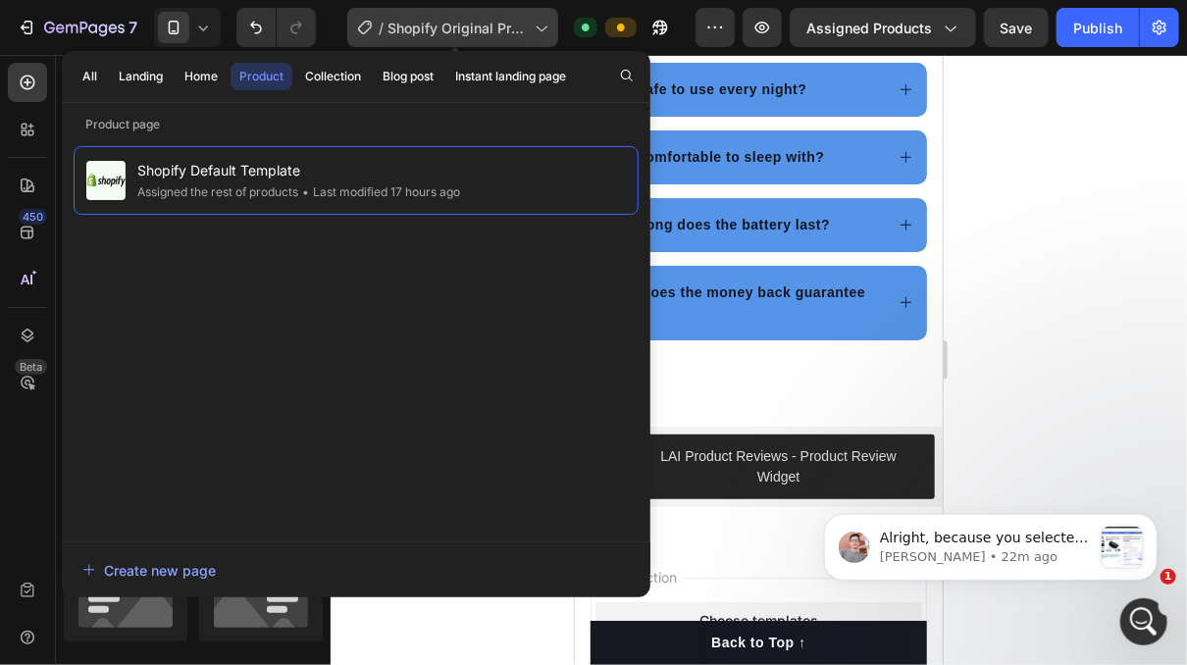
click at [488, 35] on span "Shopify Original Product Template" at bounding box center [456, 28] width 139 height 21
